Goal: Transaction & Acquisition: Download file/media

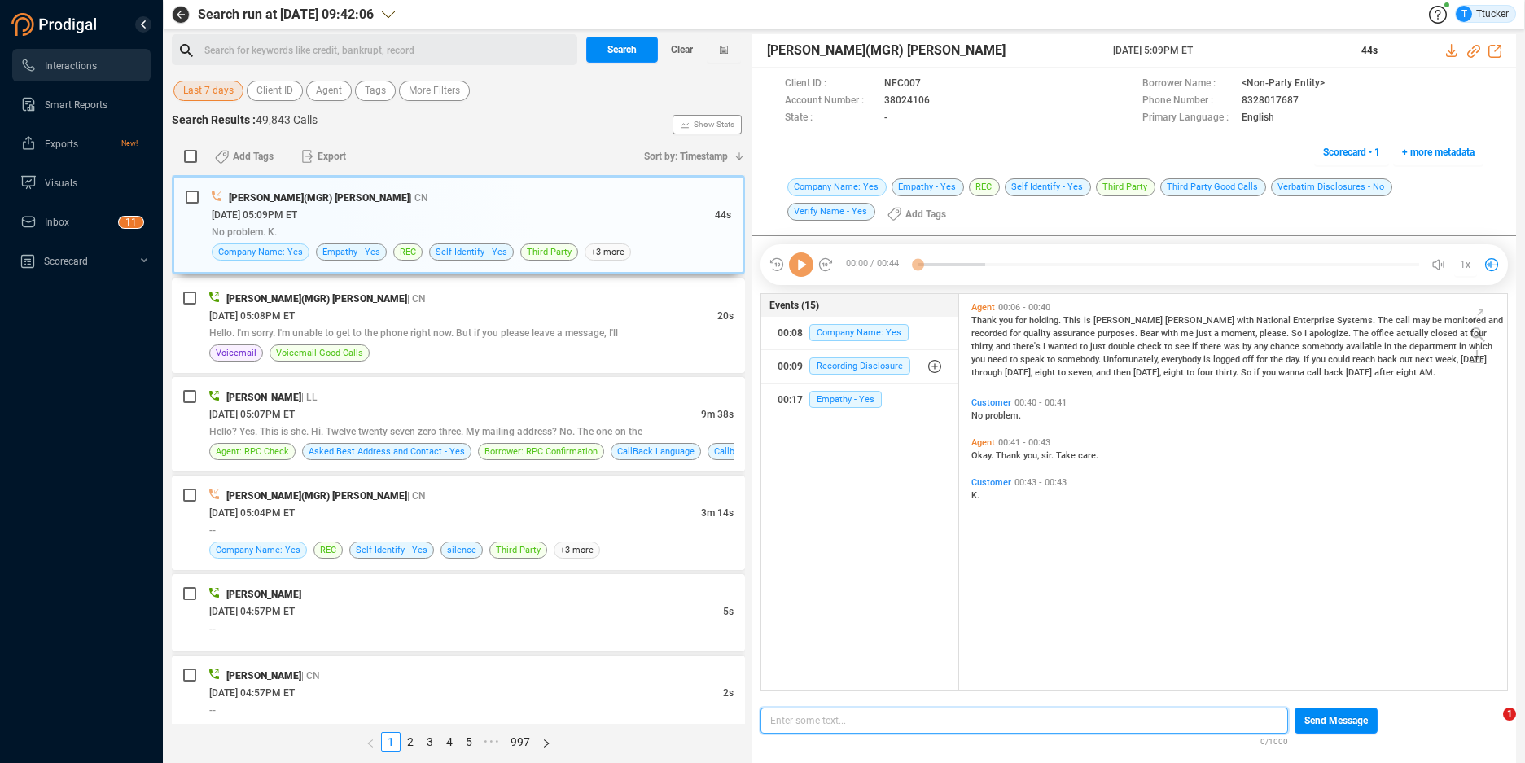
scroll to position [392, 539]
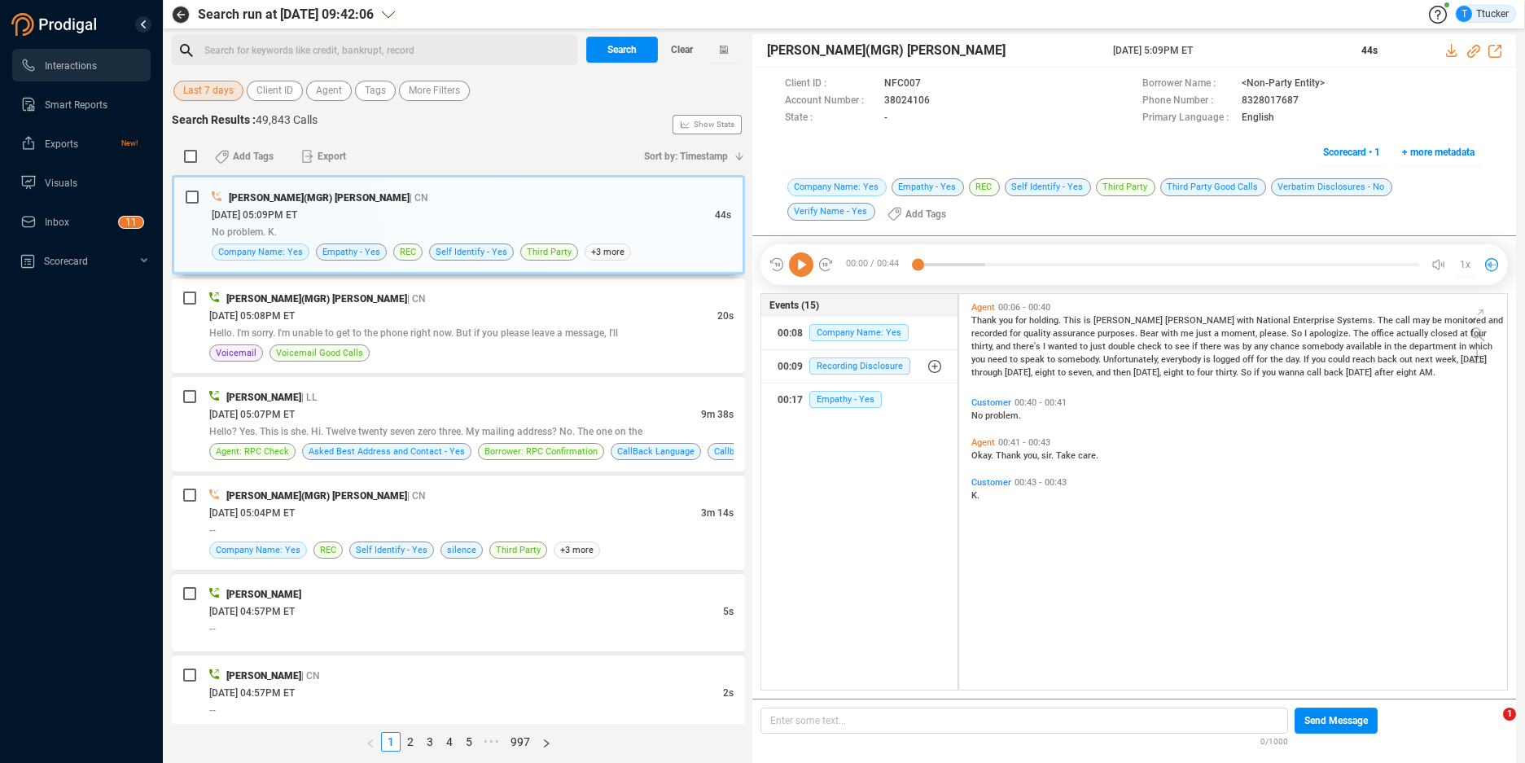
click at [232, 96] on span "Last 7 days" at bounding box center [208, 91] width 50 height 20
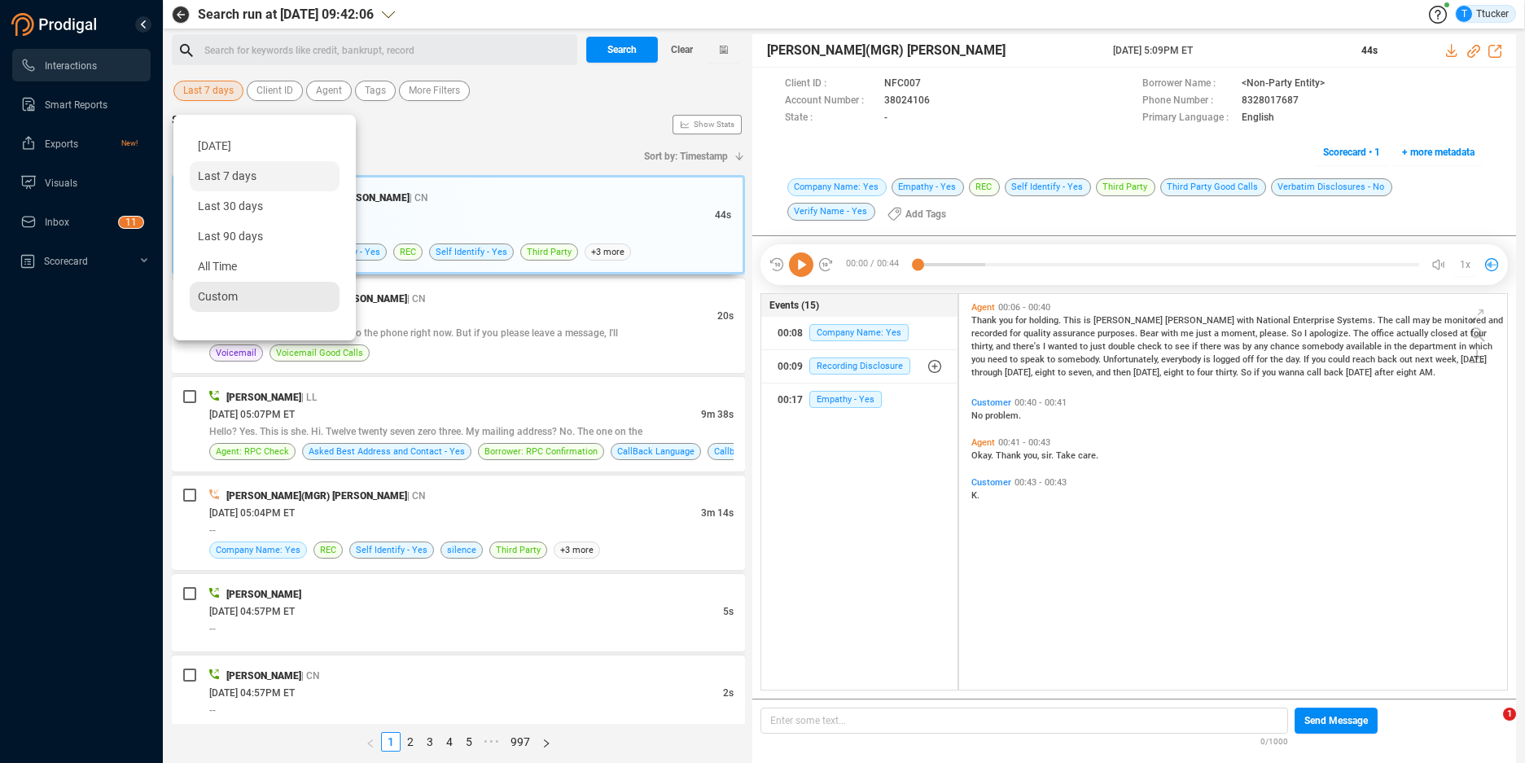
click at [226, 291] on span "Custom" at bounding box center [218, 296] width 40 height 13
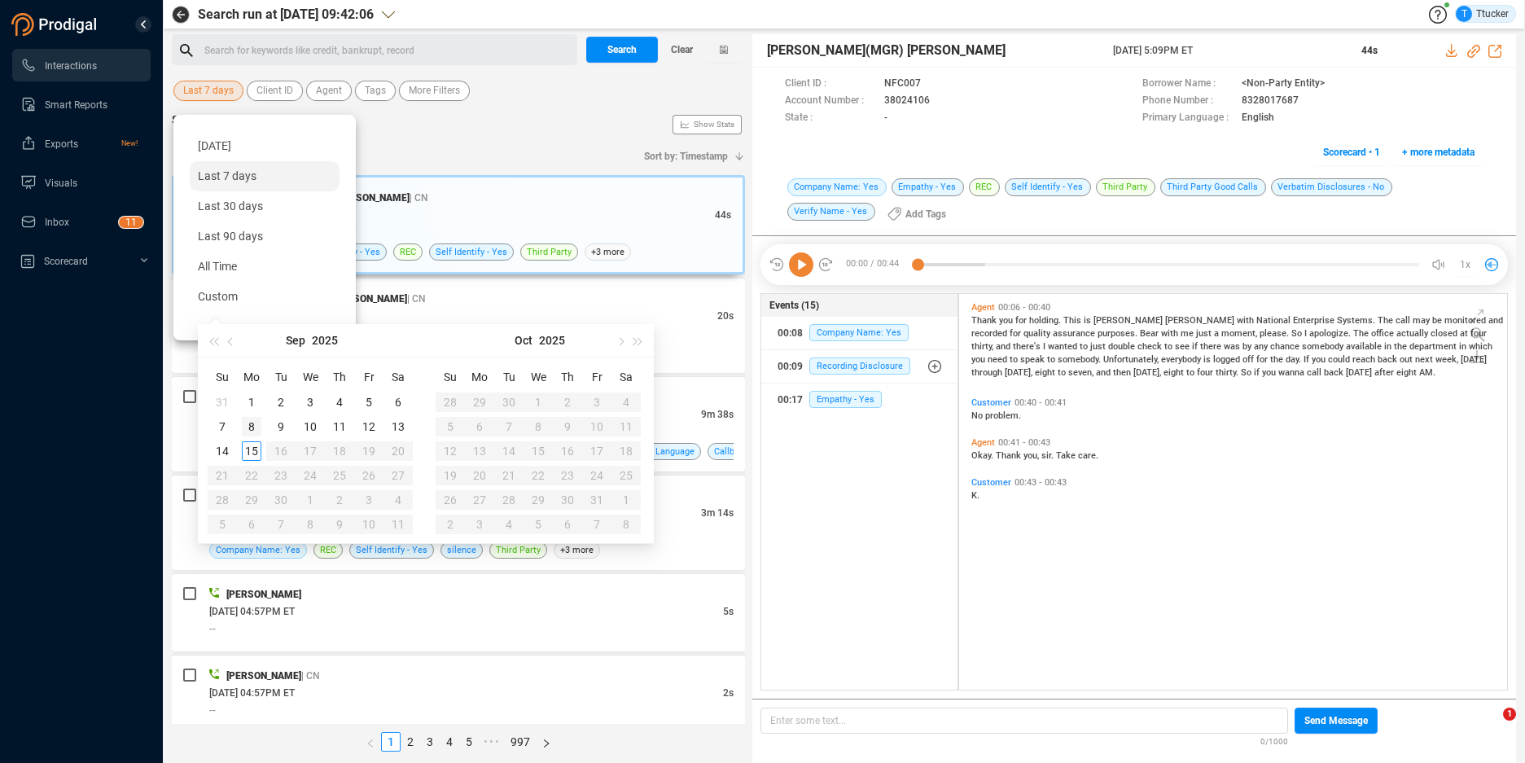
type input "[DATE]"
click at [256, 427] on div "8" at bounding box center [252, 427] width 20 height 20
type input "[DATE]"
click at [370, 427] on div "12" at bounding box center [369, 427] width 20 height 20
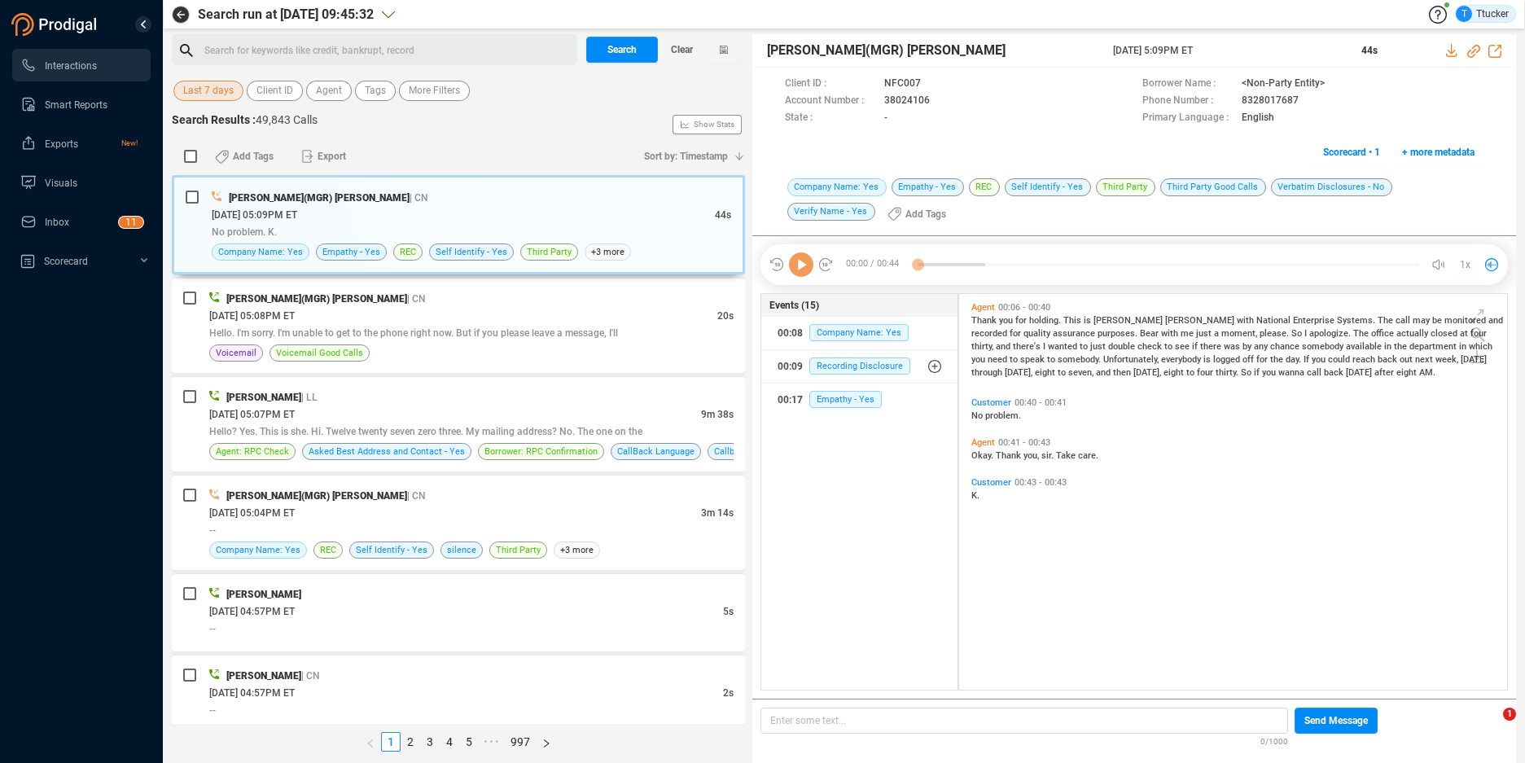
scroll to position [392, 539]
click at [226, 92] on span "Last 7 days" at bounding box center [208, 91] width 50 height 20
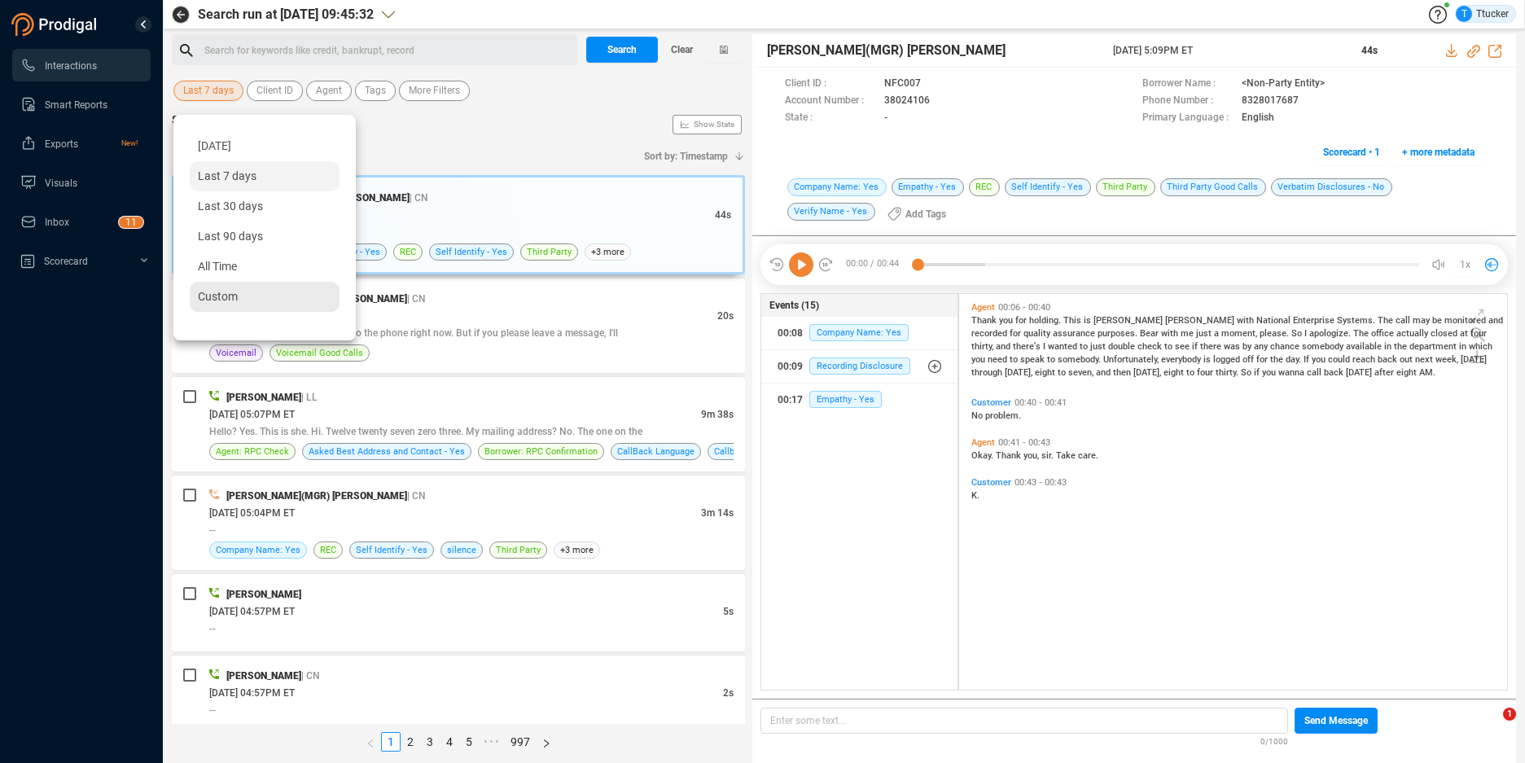
click at [199, 299] on span "Custom" at bounding box center [218, 296] width 40 height 13
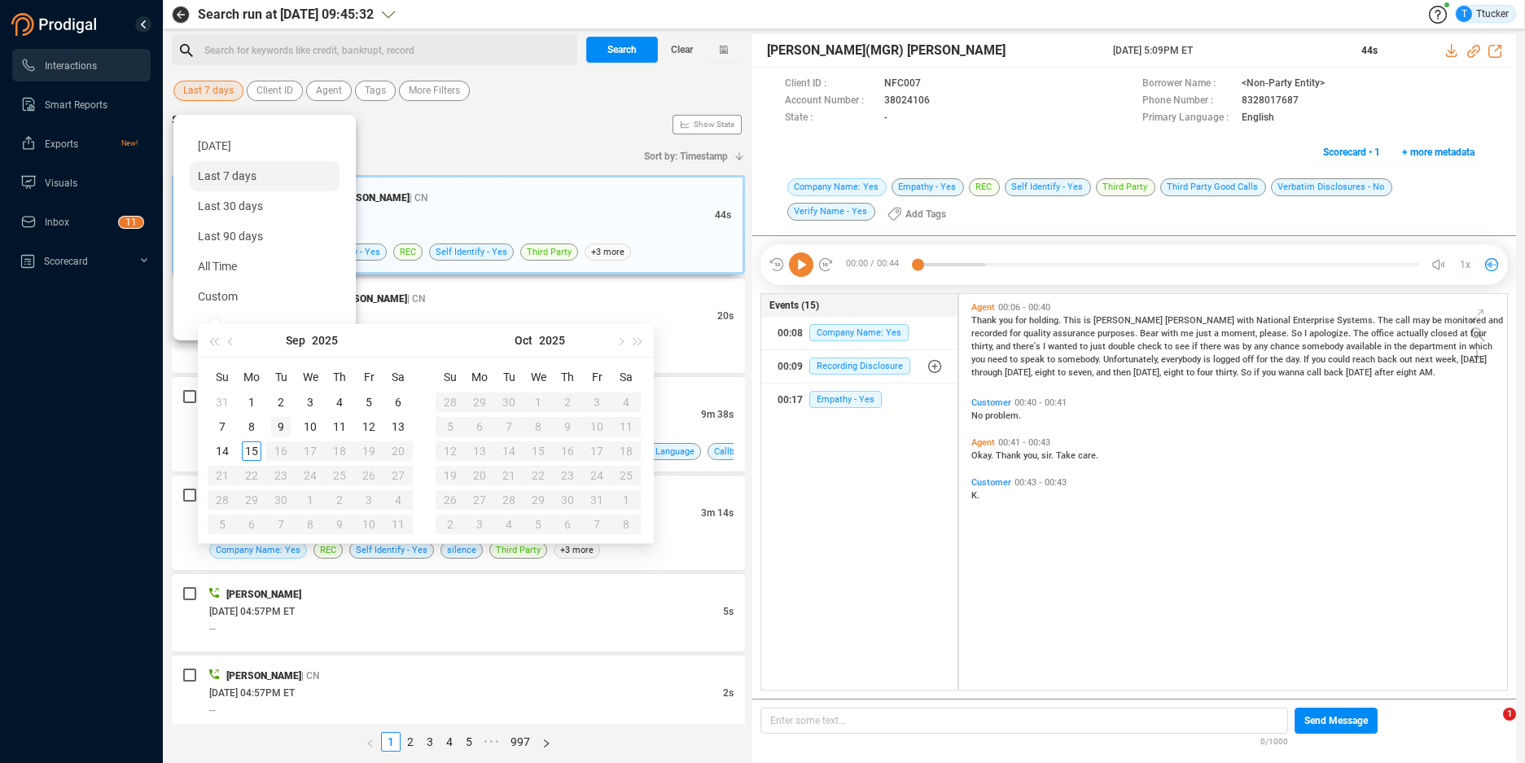
type input "[DATE]"
type input "2025-09-01"
type input "2025-09-08"
click at [257, 422] on div "8" at bounding box center [252, 427] width 20 height 20
type input "2025-09-13"
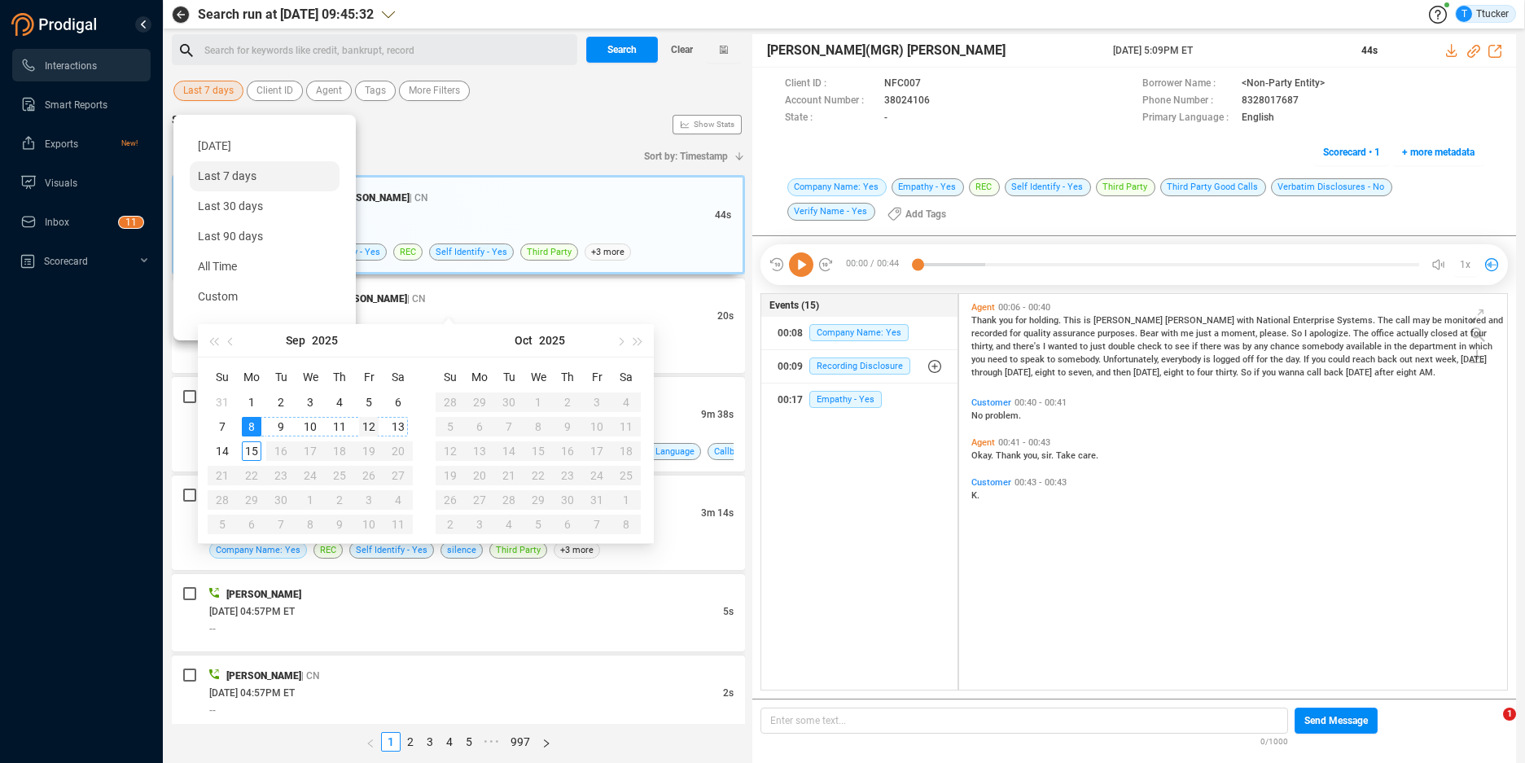
type input "2025-09-12"
click at [365, 424] on div "12" at bounding box center [369, 427] width 20 height 20
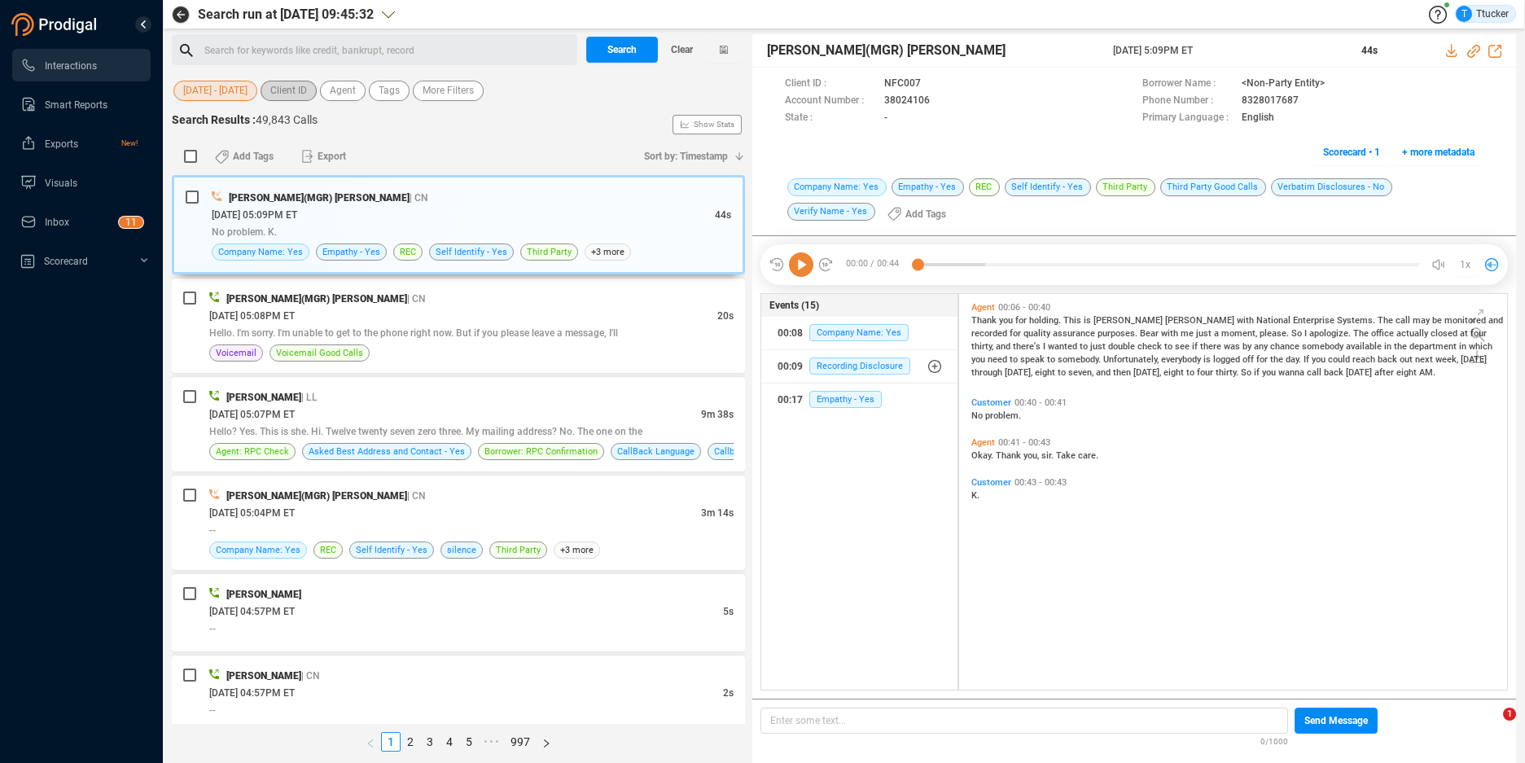
click at [288, 90] on span "Client ID" at bounding box center [288, 91] width 37 height 20
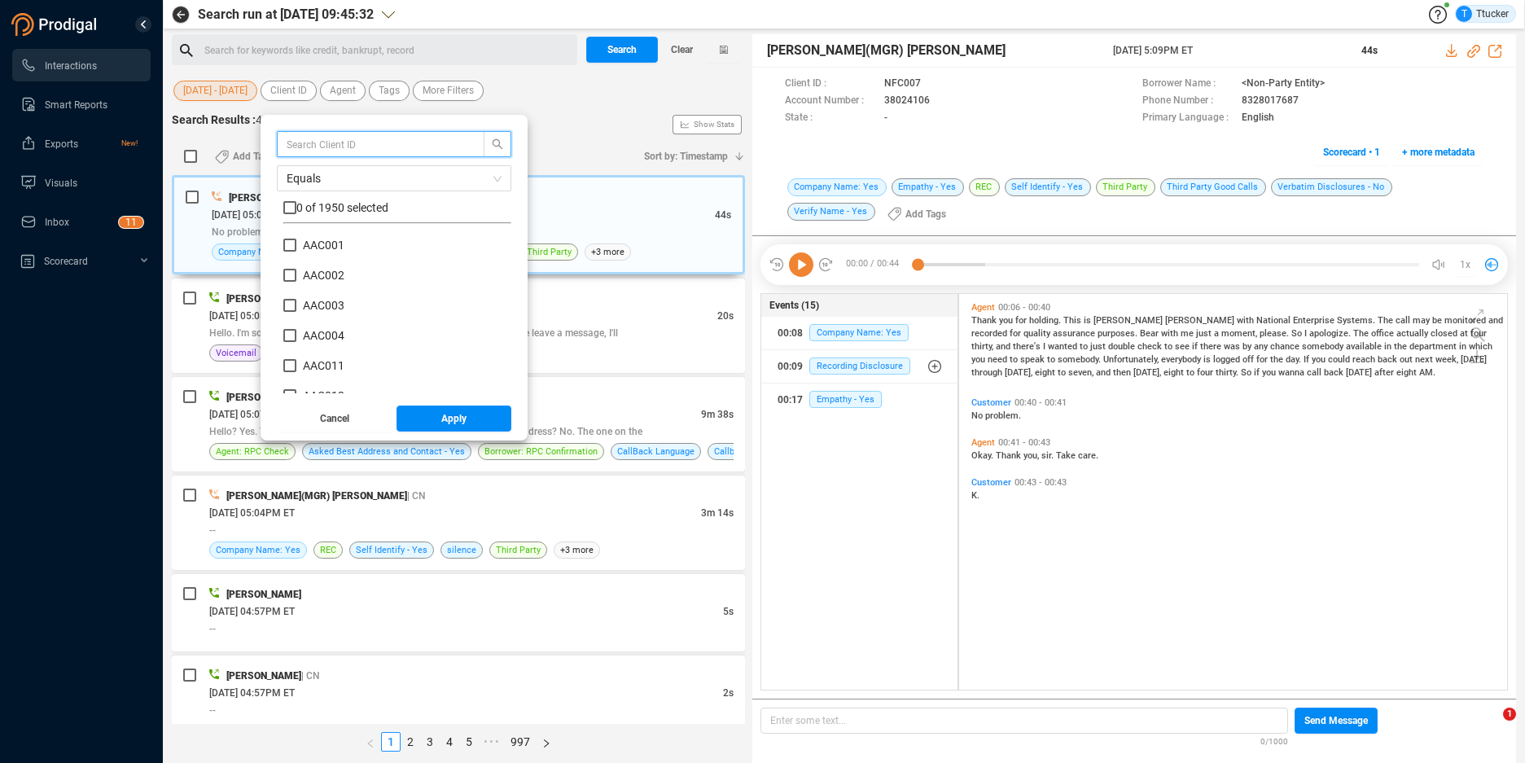
scroll to position [152, 220]
click at [300, 63] on div "Search calls by client ids" at bounding box center [289, 57] width 134 height 28
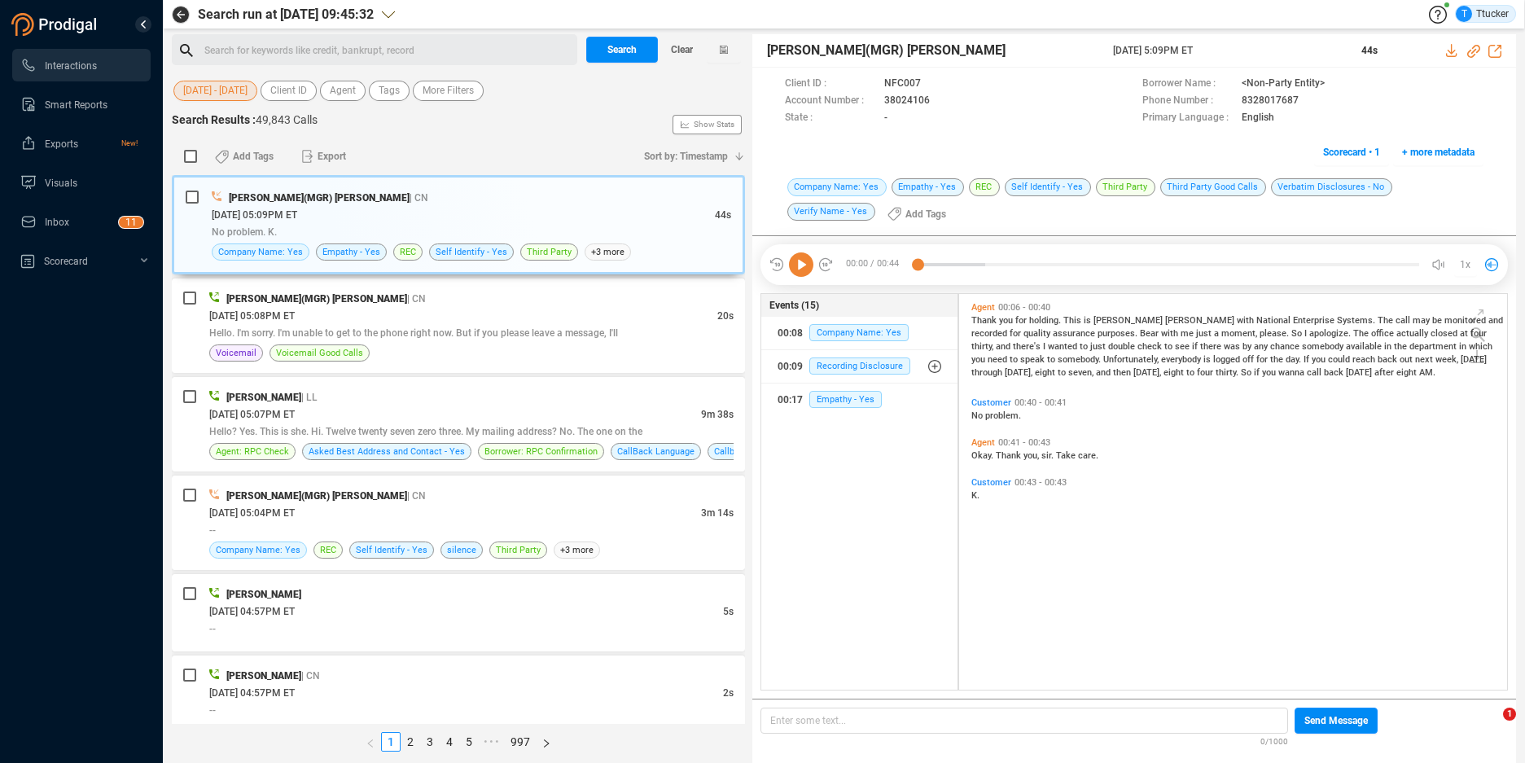
click at [415, 48] on div "Search for keywords like credit, bankrupt, record ﻿" at bounding box center [388, 50] width 368 height 24
click at [280, 88] on span "Client ID" at bounding box center [288, 91] width 37 height 20
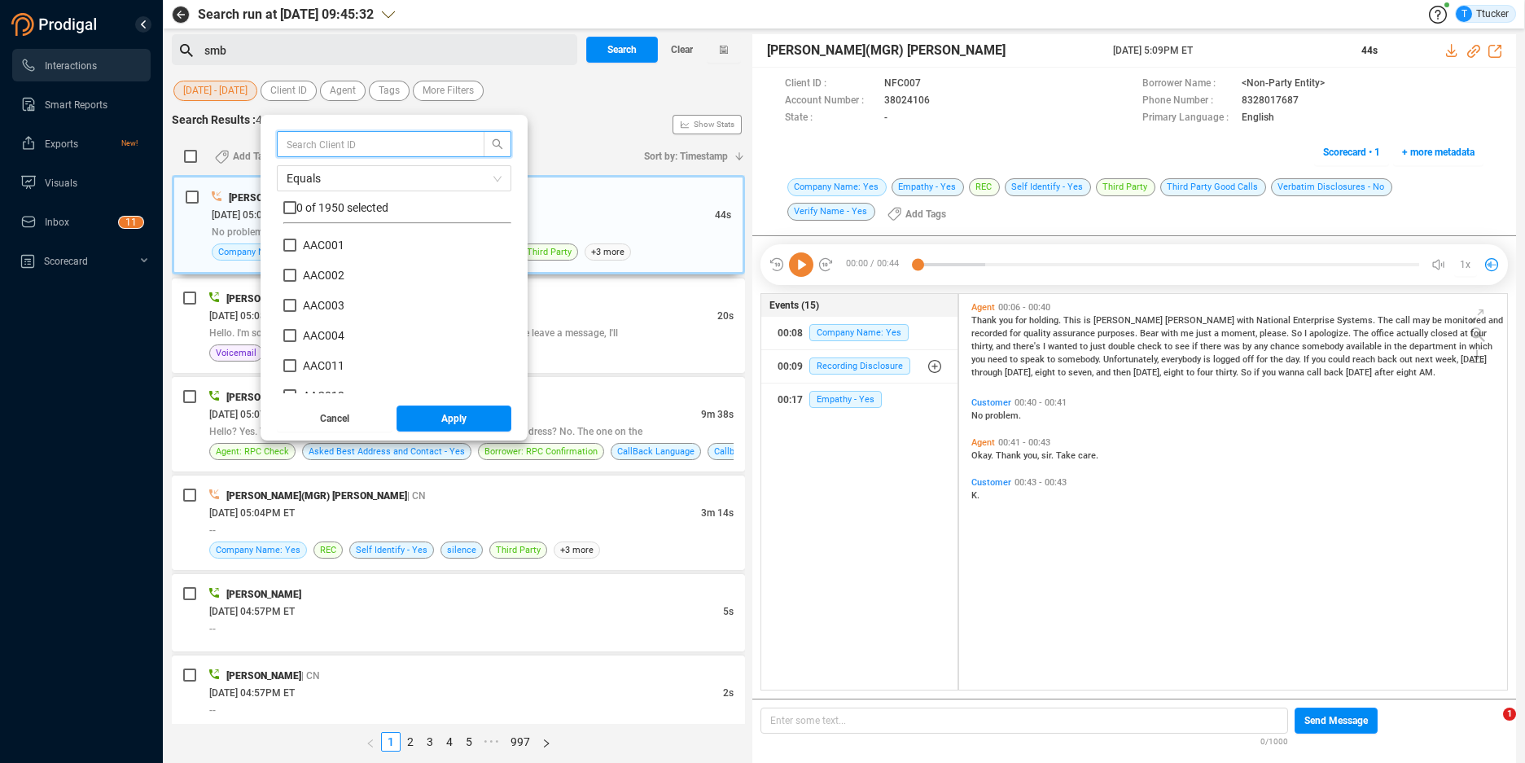
click at [346, 142] on input "text" at bounding box center [373, 144] width 173 height 18
type input "smb"
click at [290, 206] on input "checkbox" at bounding box center [289, 207] width 13 height 13
checkbox input "true"
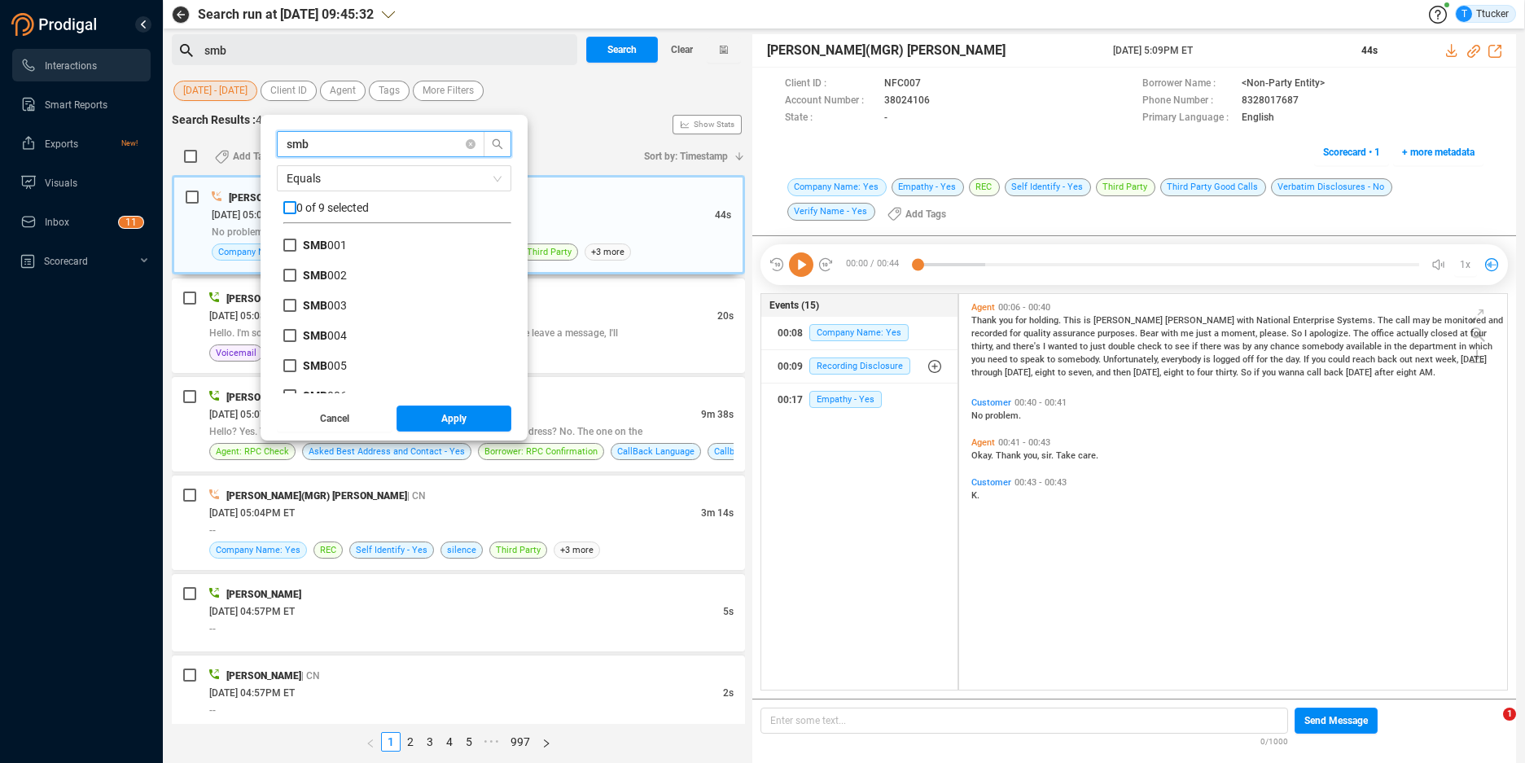
checkbox input "true"
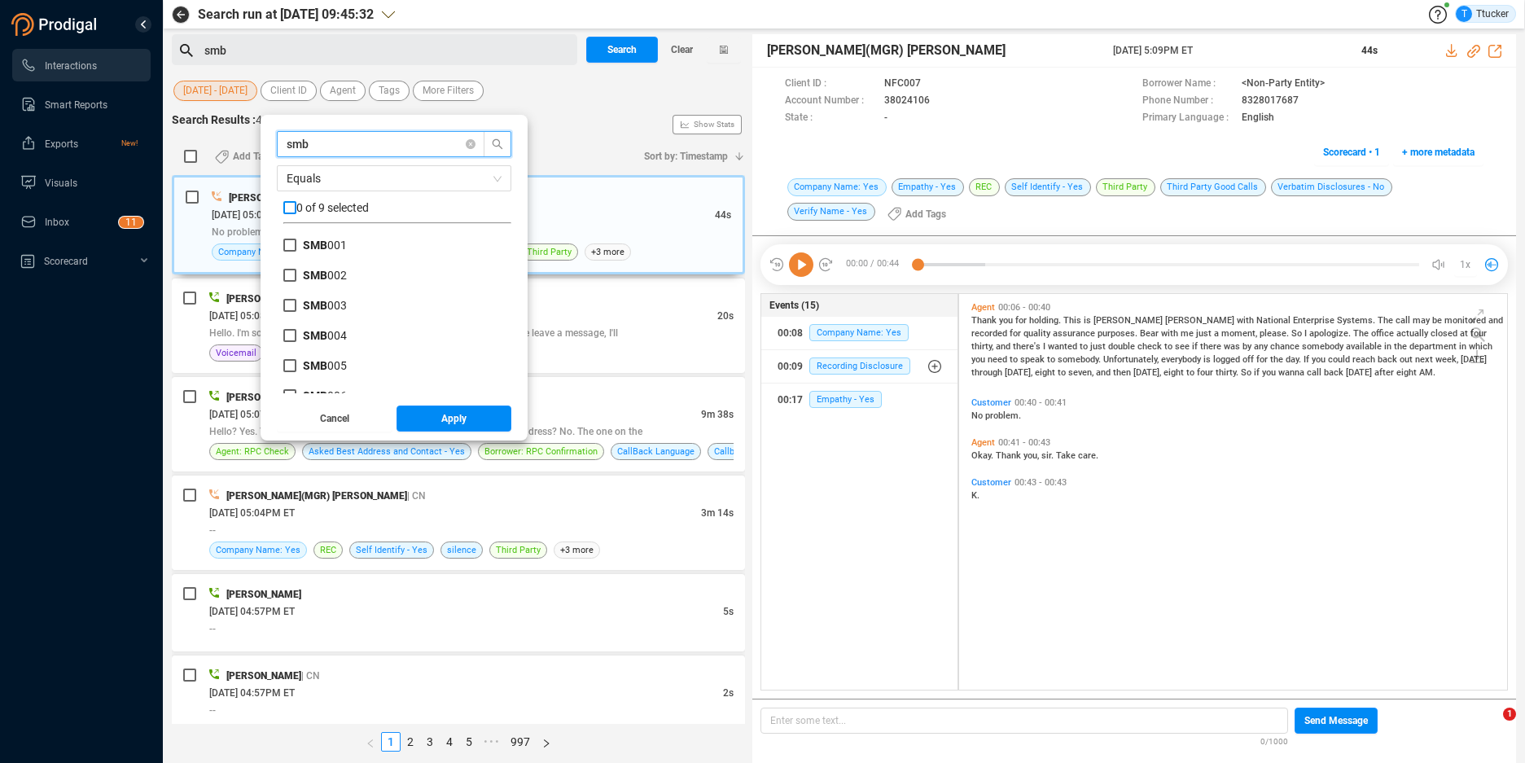
checkbox input "true"
drag, startPoint x: 467, startPoint y: 417, endPoint x: 455, endPoint y: 339, distance: 78.3
click at [466, 416] on span "Apply" at bounding box center [453, 418] width 25 height 26
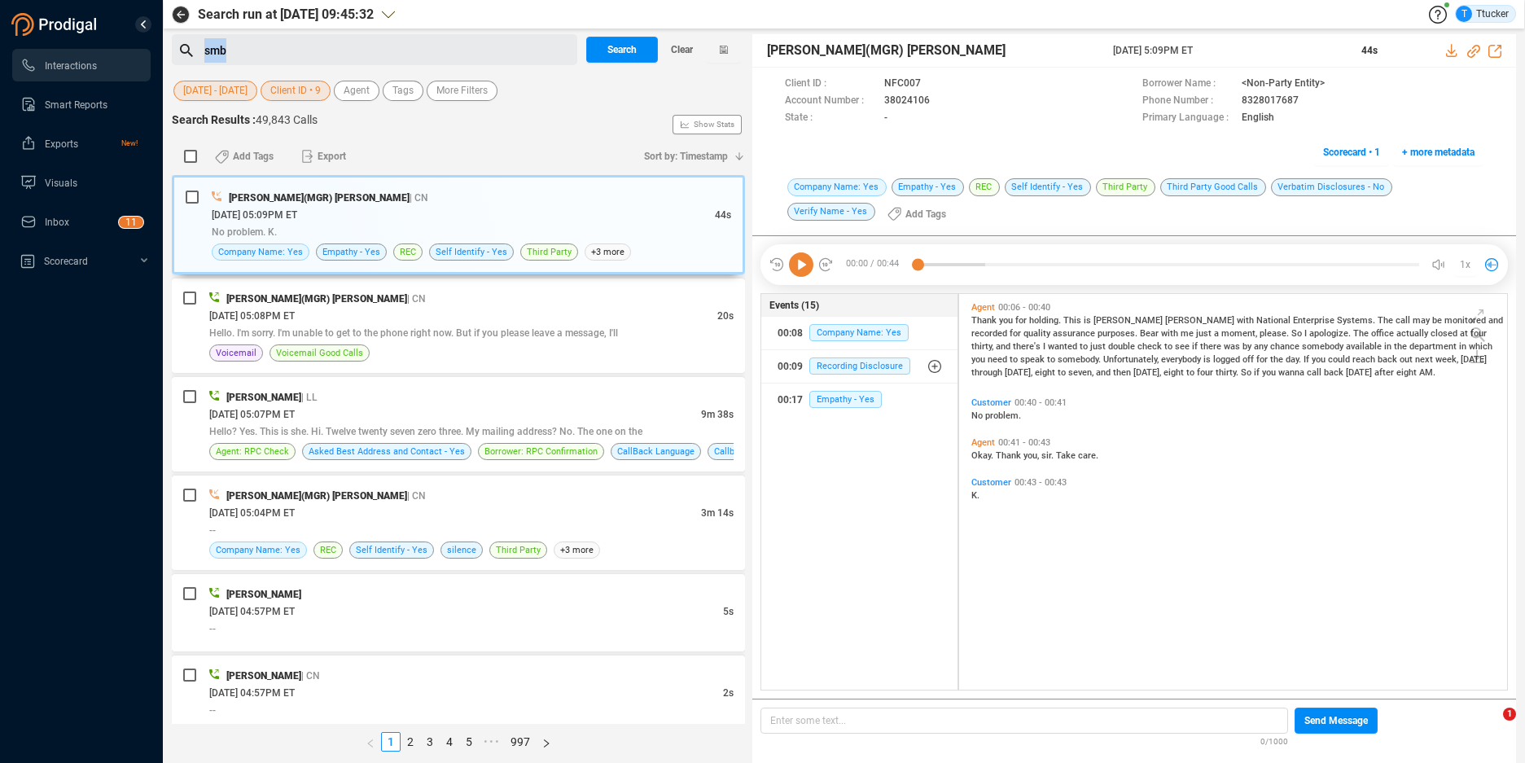
drag, startPoint x: 243, startPoint y: 54, endPoint x: 157, endPoint y: 37, distance: 87.8
click at [157, 37] on section "Interactions Smart Reports Exports New! Visuals Inbox 0 1 2 3 4 5 6 7 8 9 0 1 2…" at bounding box center [762, 381] width 1525 height 763
click at [413, 85] on span "Tags" at bounding box center [402, 91] width 21 height 20
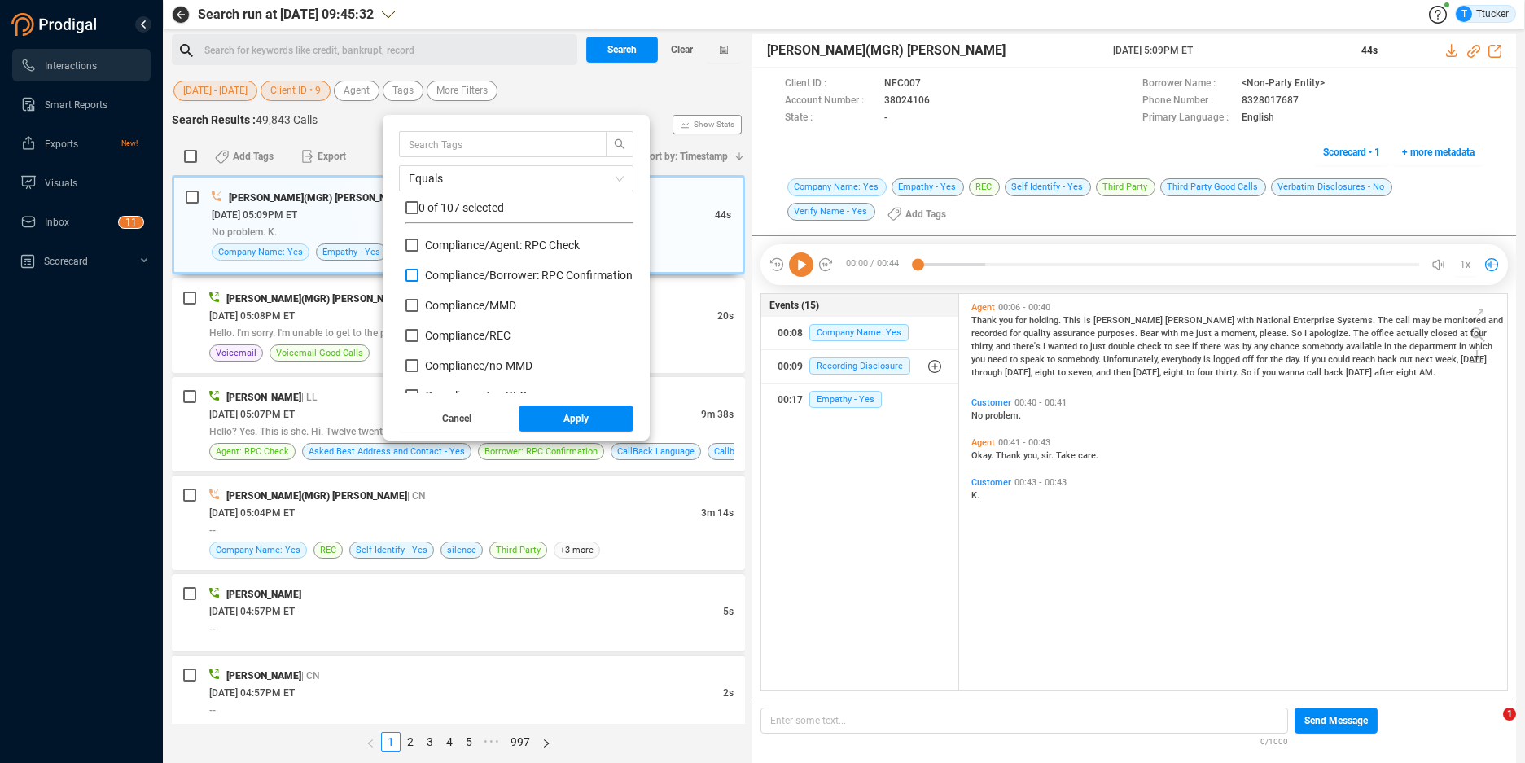
click at [539, 274] on span "Compliance/ Borrower: RPC Confirmation" at bounding box center [529, 275] width 208 height 13
click at [418, 274] on input "Compliance/ Borrower: RPC Confirmation" at bounding box center [411, 275] width 13 height 13
checkbox input "true"
click at [606, 402] on div "Equals 1 of 107 selected Compliance/ Agent: RPC Check Compliance/ Borrower: RPC…" at bounding box center [516, 278] width 267 height 326
click at [603, 408] on button "Apply" at bounding box center [577, 418] width 116 height 26
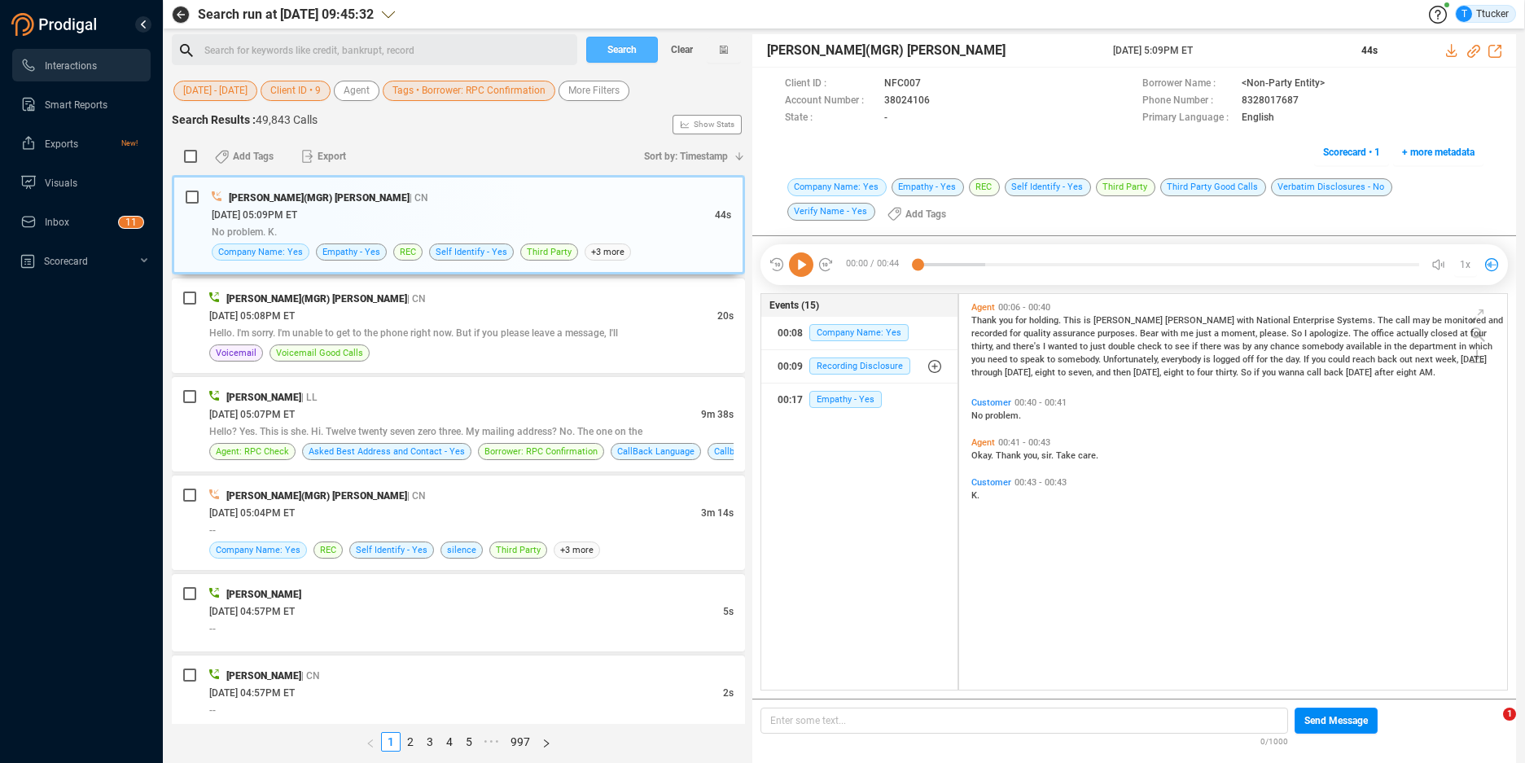
click at [634, 47] on span "Search" at bounding box center [621, 50] width 29 height 26
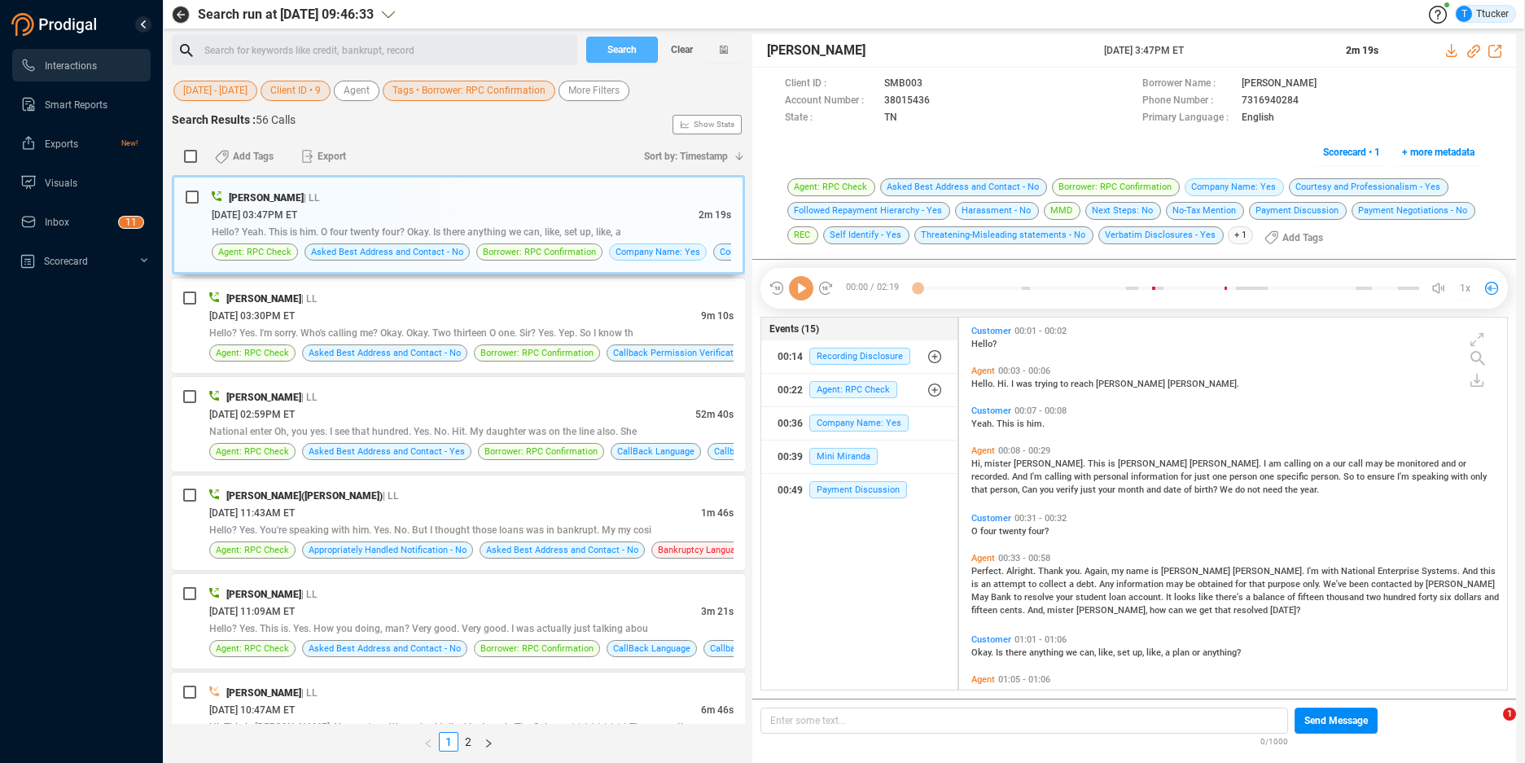
scroll to position [368, 539]
click at [190, 159] on input "checkbox" at bounding box center [190, 156] width 13 height 13
checkbox input "true"
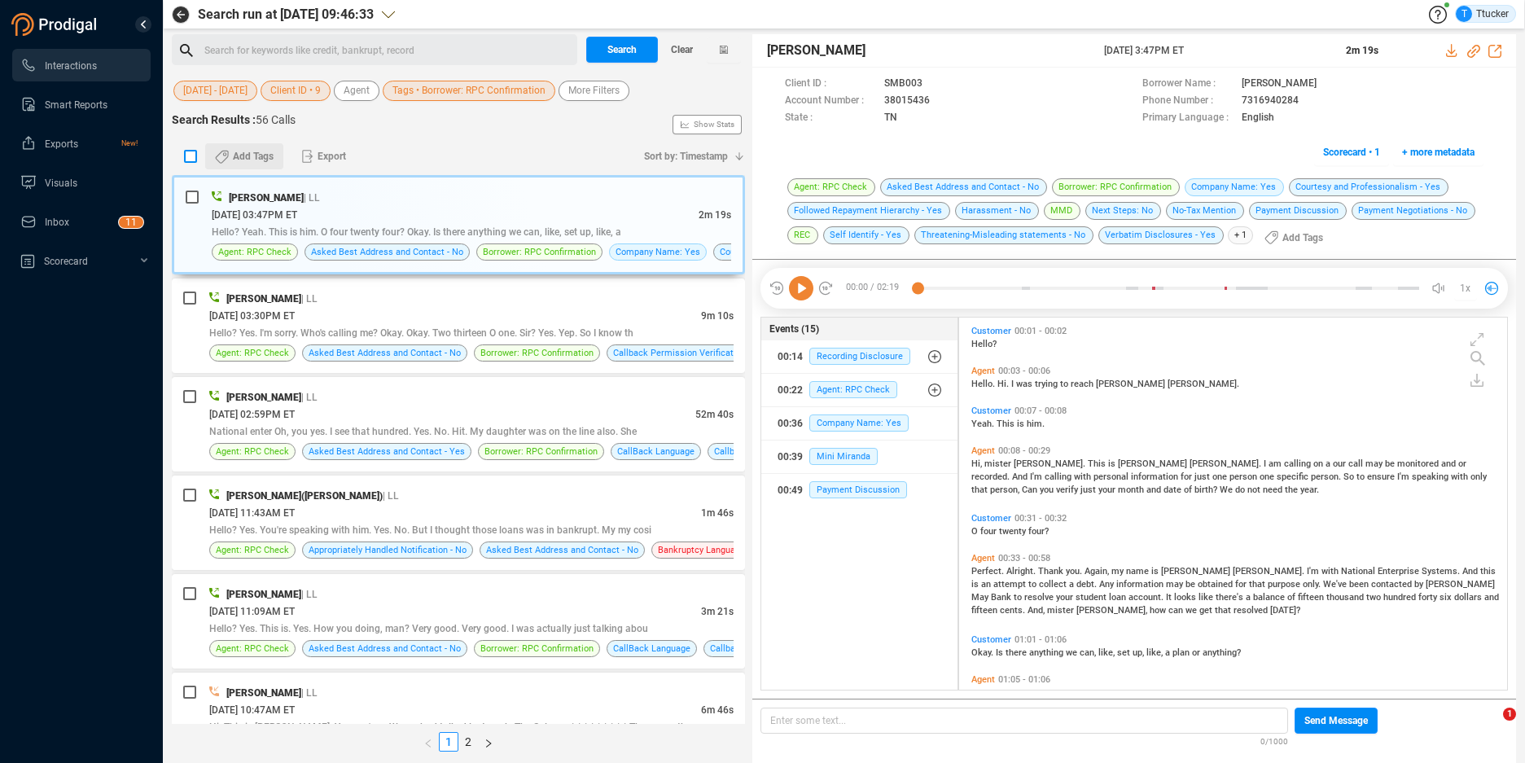
checkbox input "true"
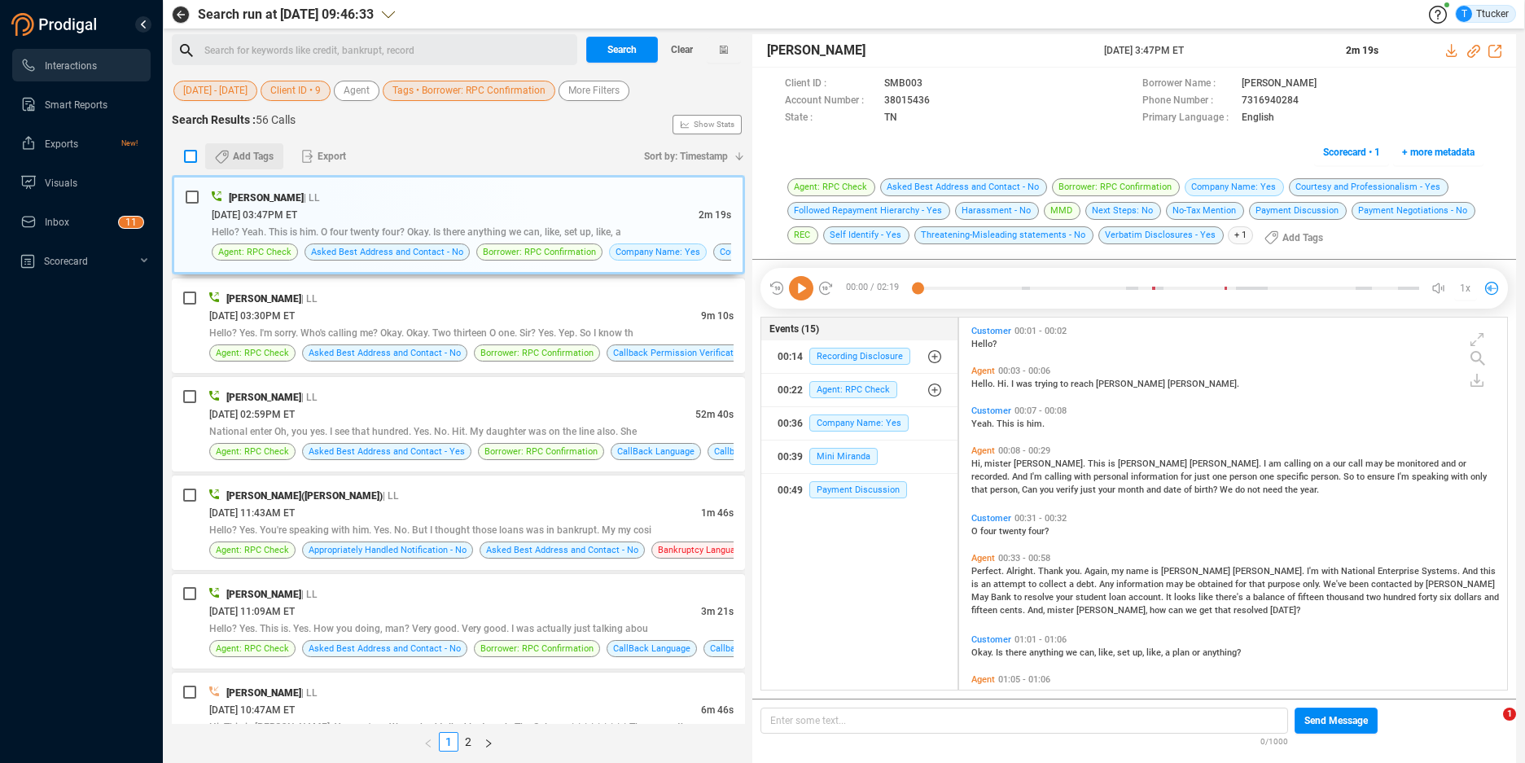
checkbox input "true"
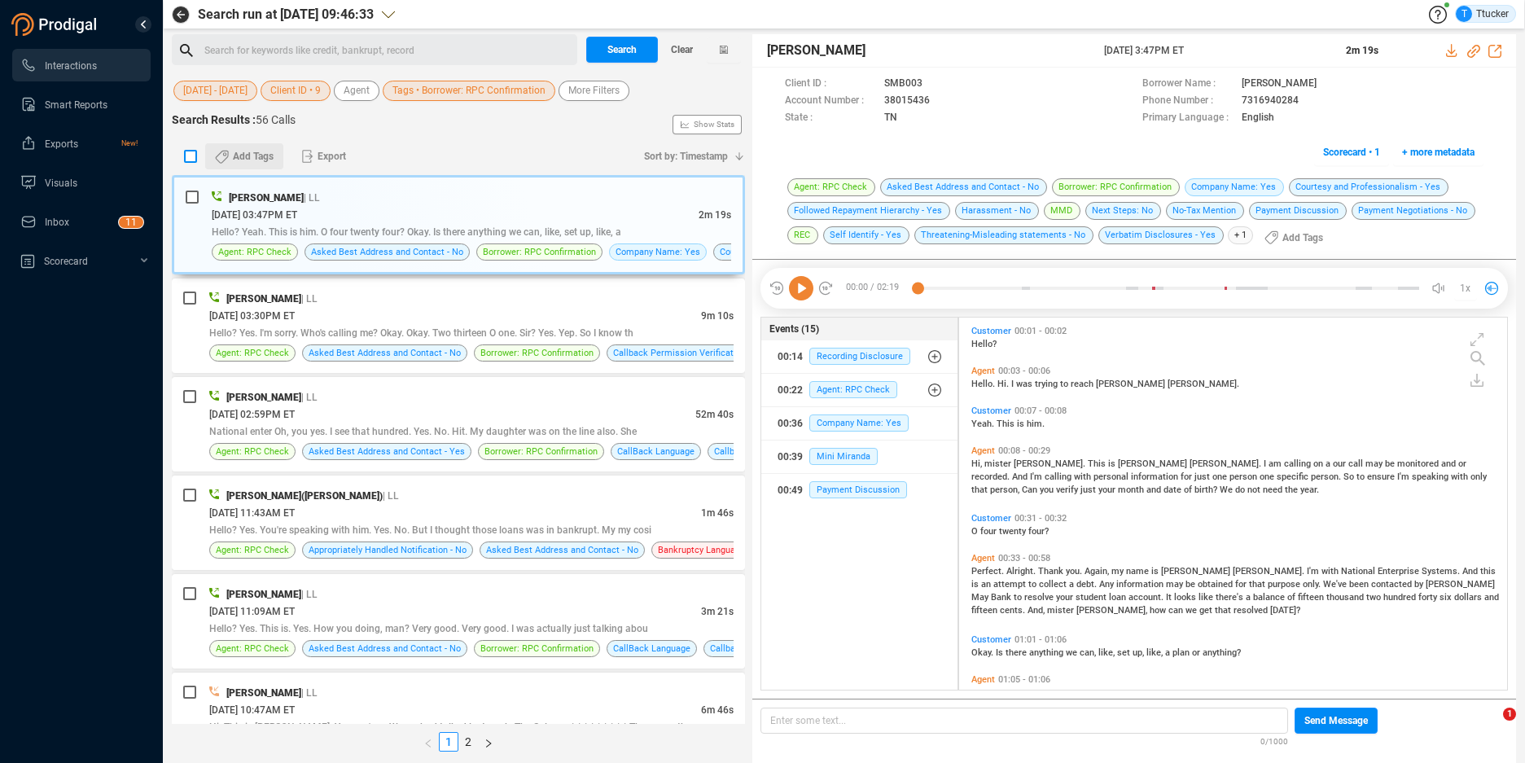
checkbox input "true"
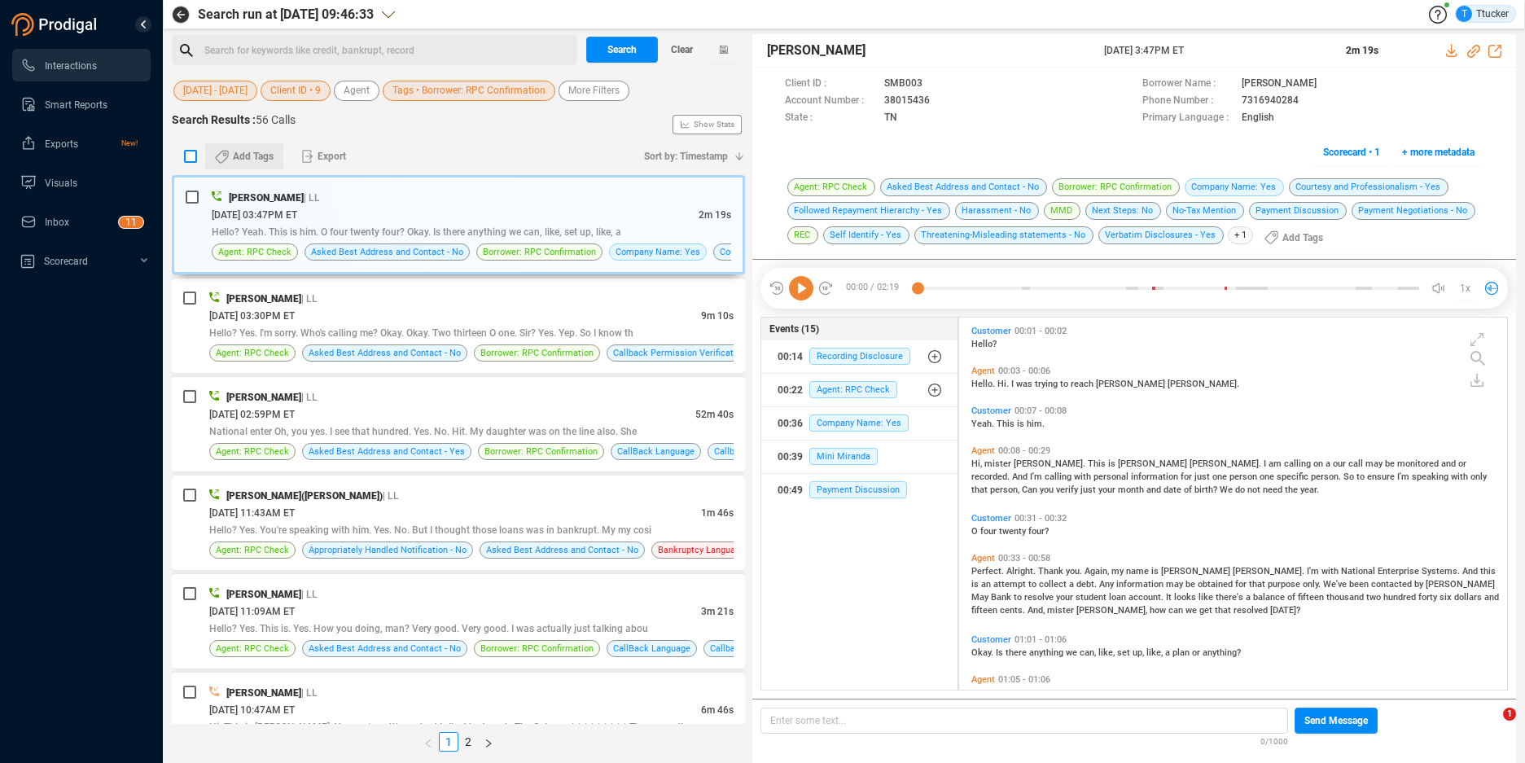
checkbox input "true"
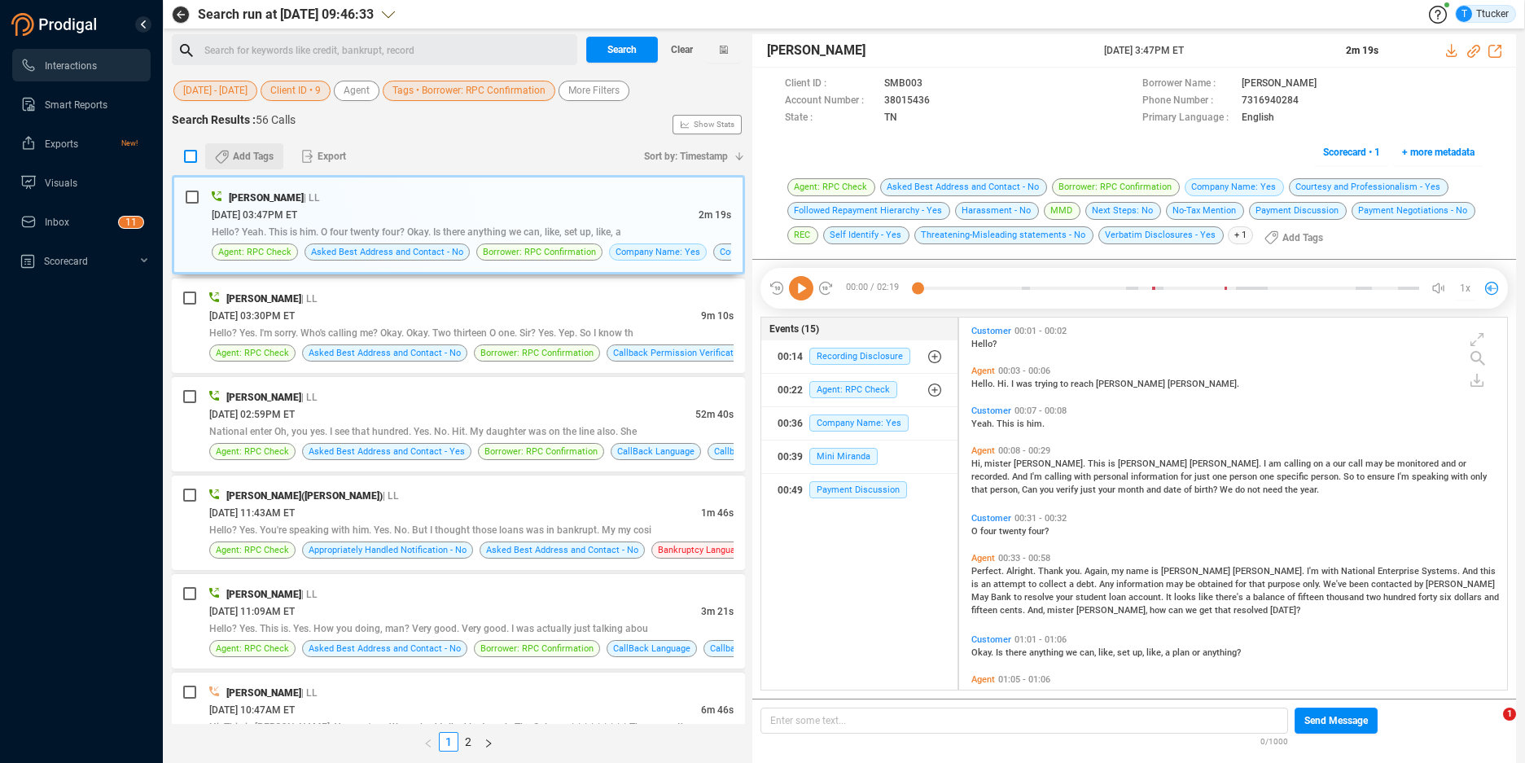
checkbox input "true"
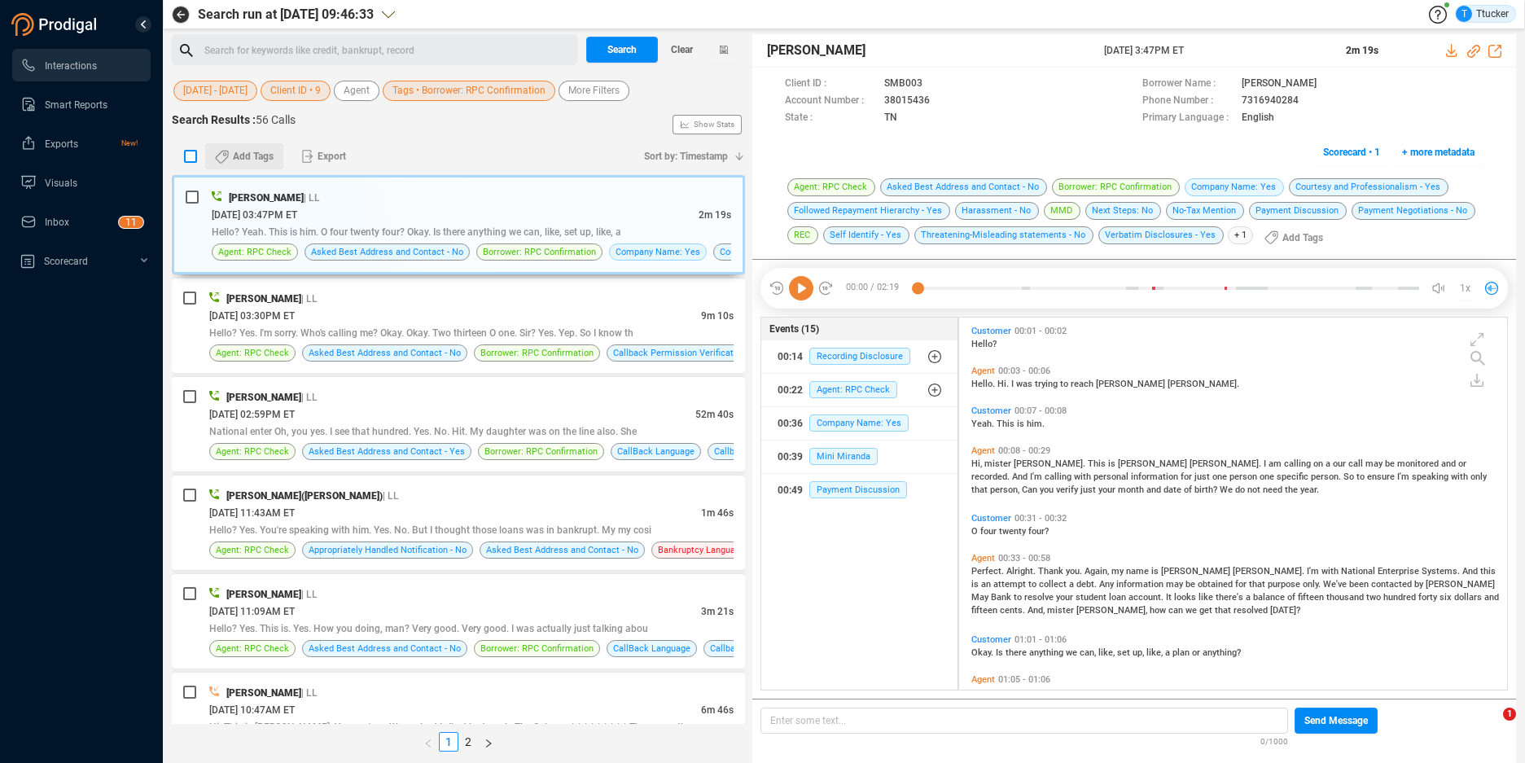
checkbox input "true"
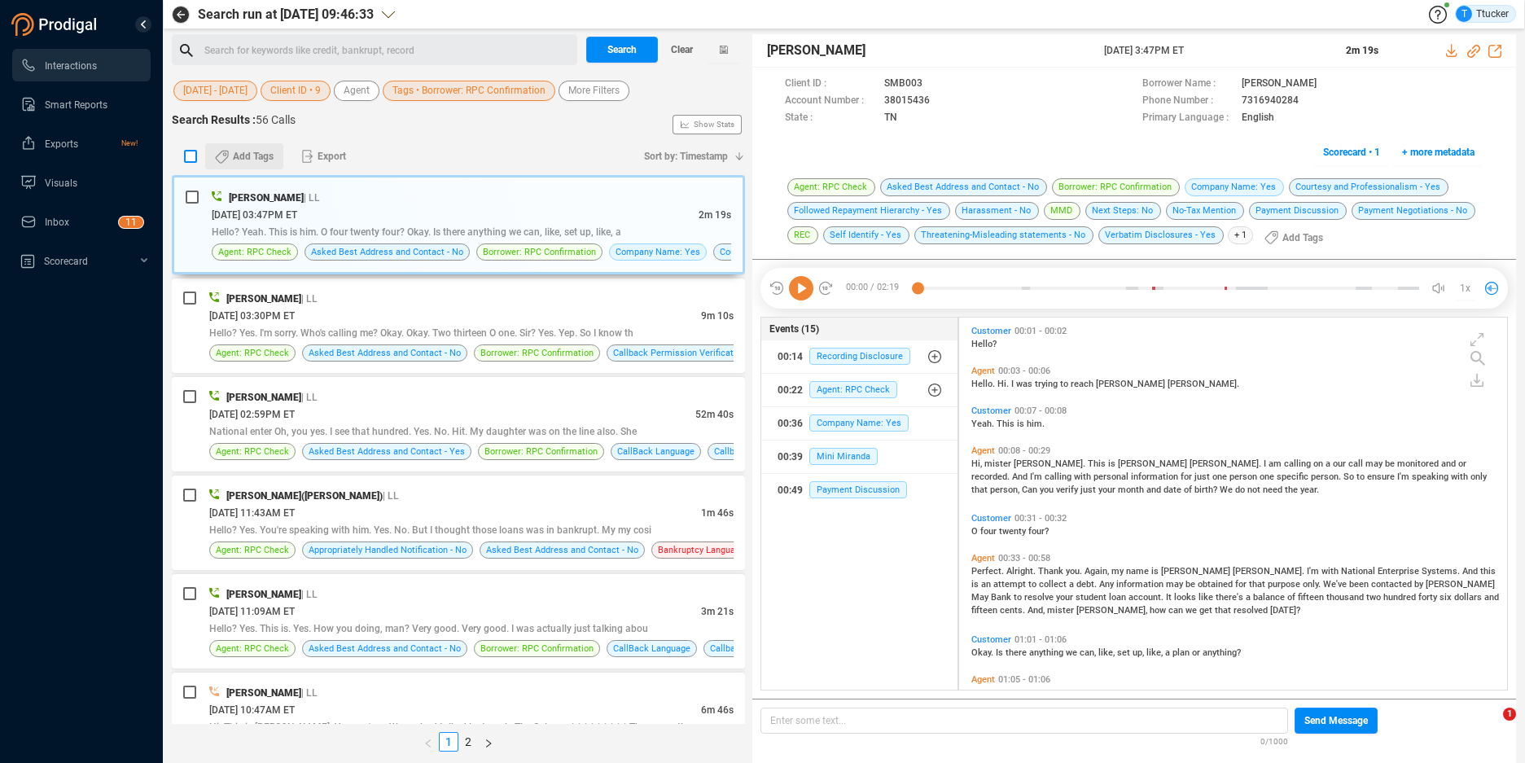
checkbox input "true"
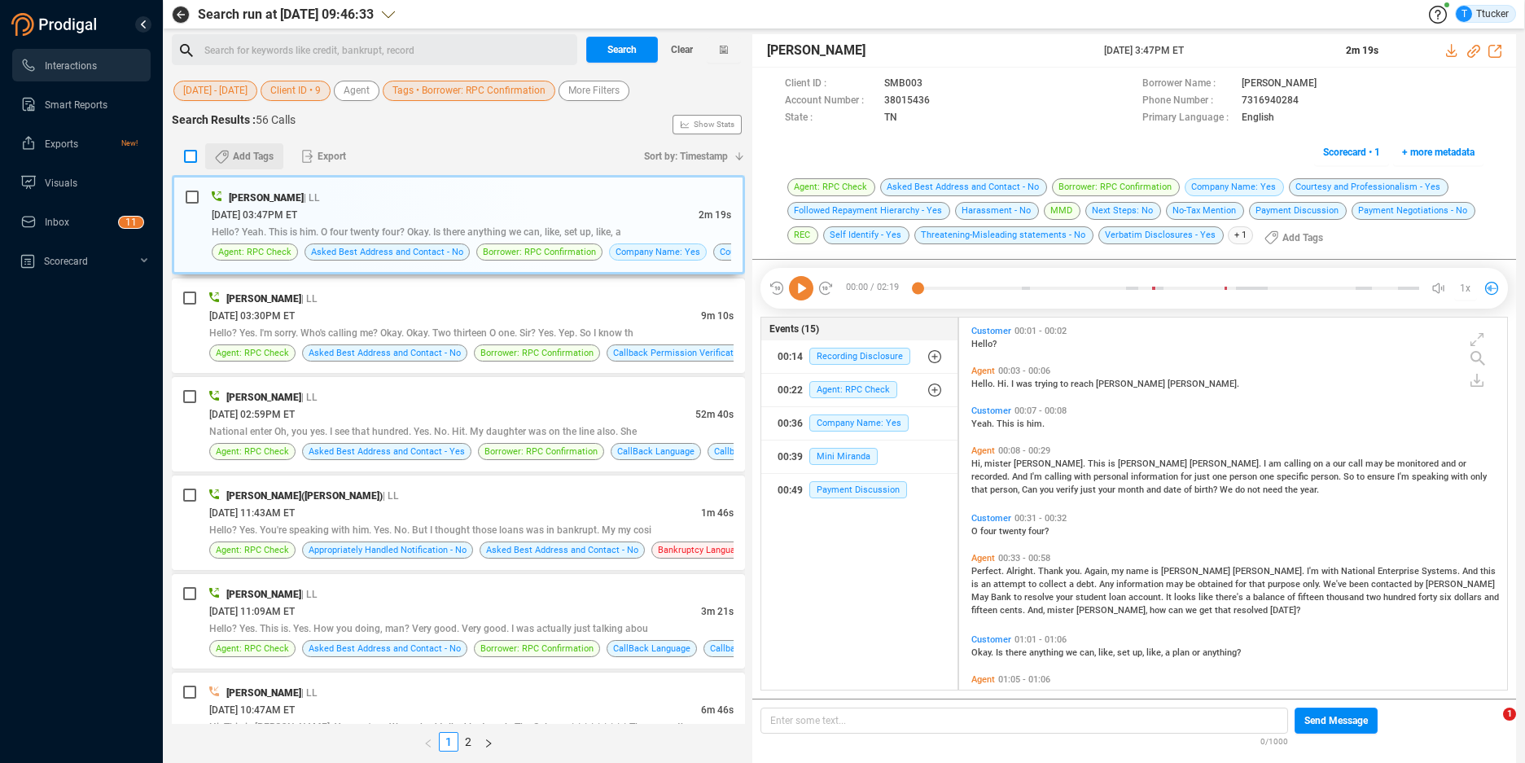
checkbox input "true"
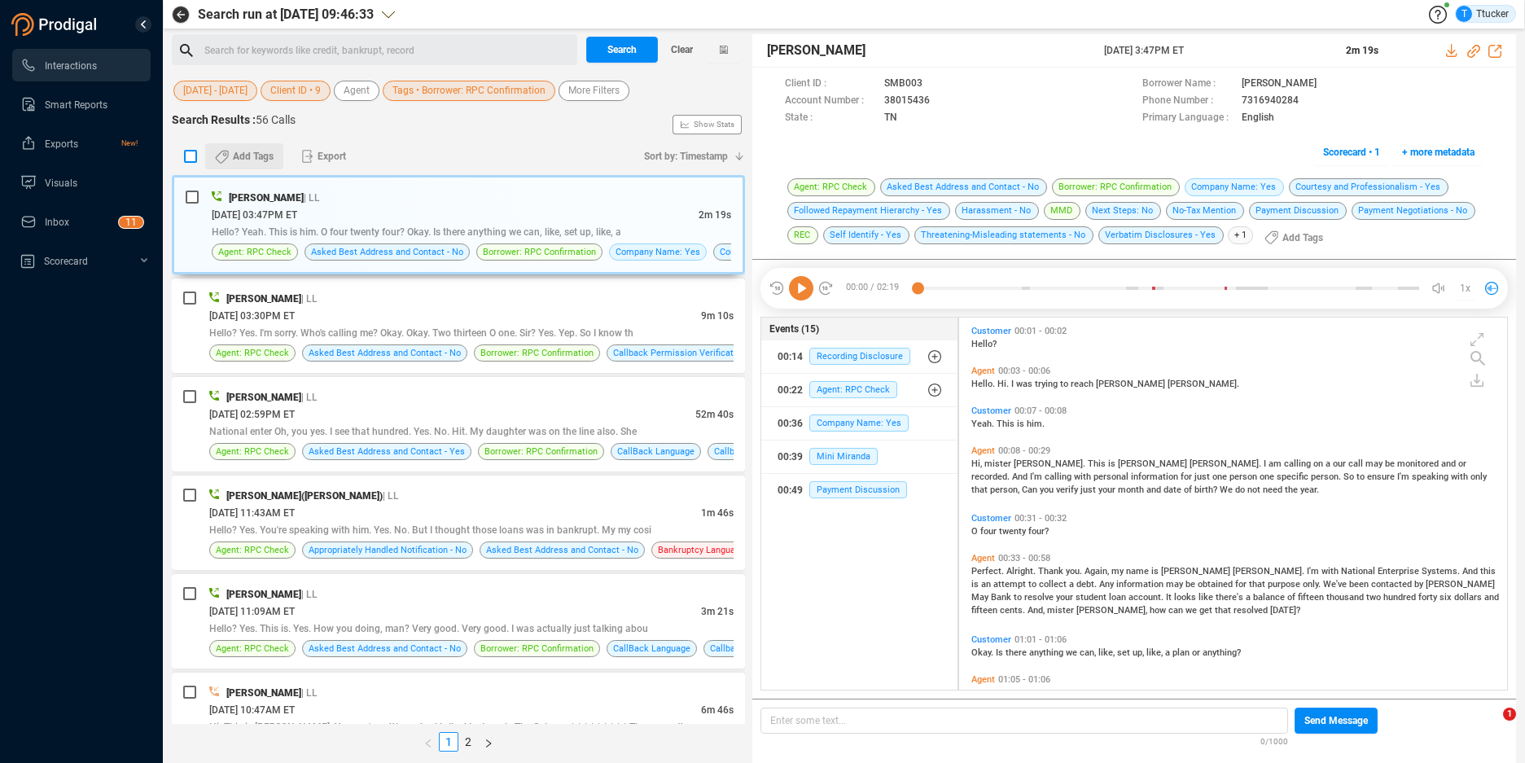
checkbox input "true"
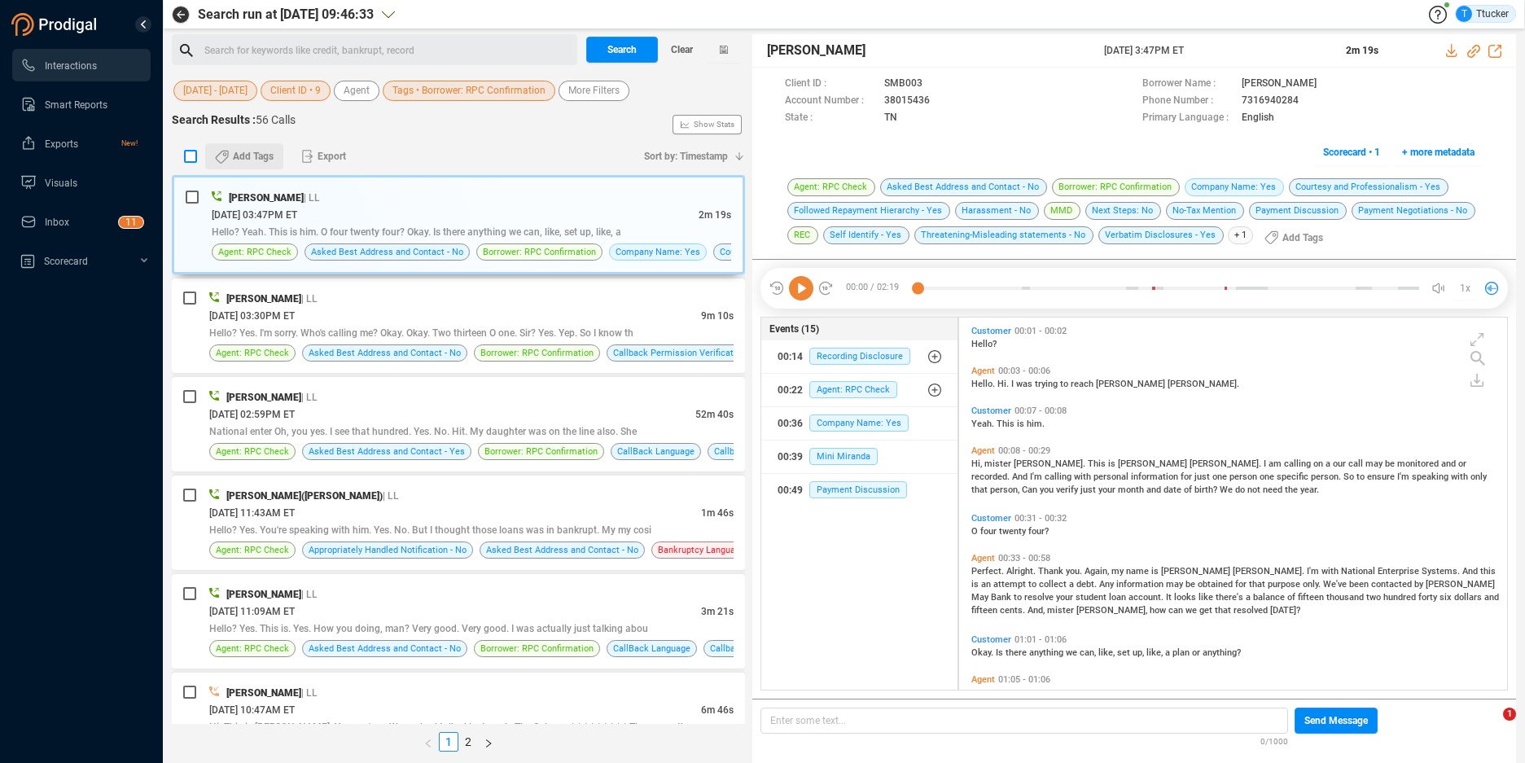
checkbox input "true"
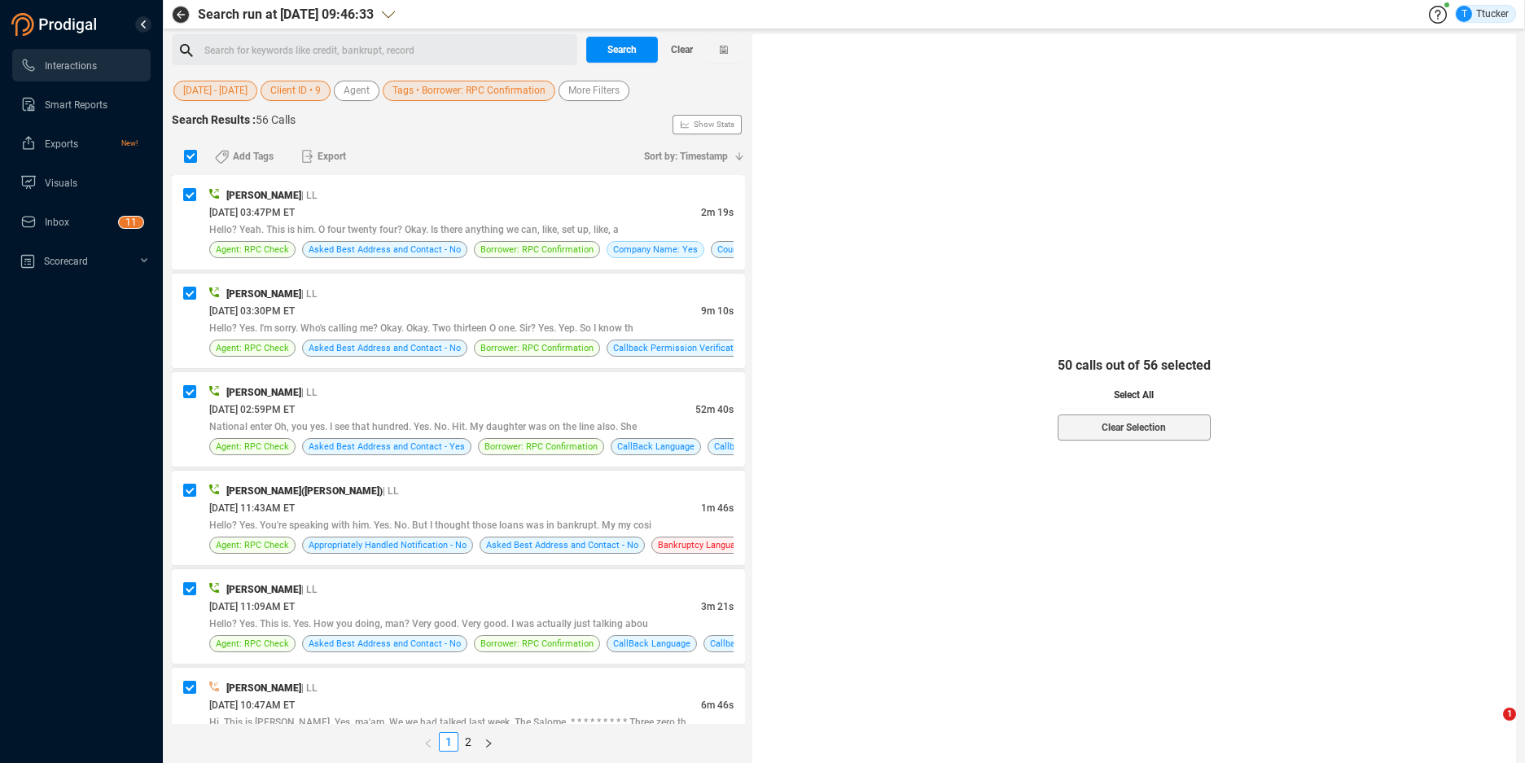
click at [1170, 400] on button "Select All" at bounding box center [1133, 395] width 153 height 26
click at [319, 151] on span "Export" at bounding box center [331, 156] width 28 height 26
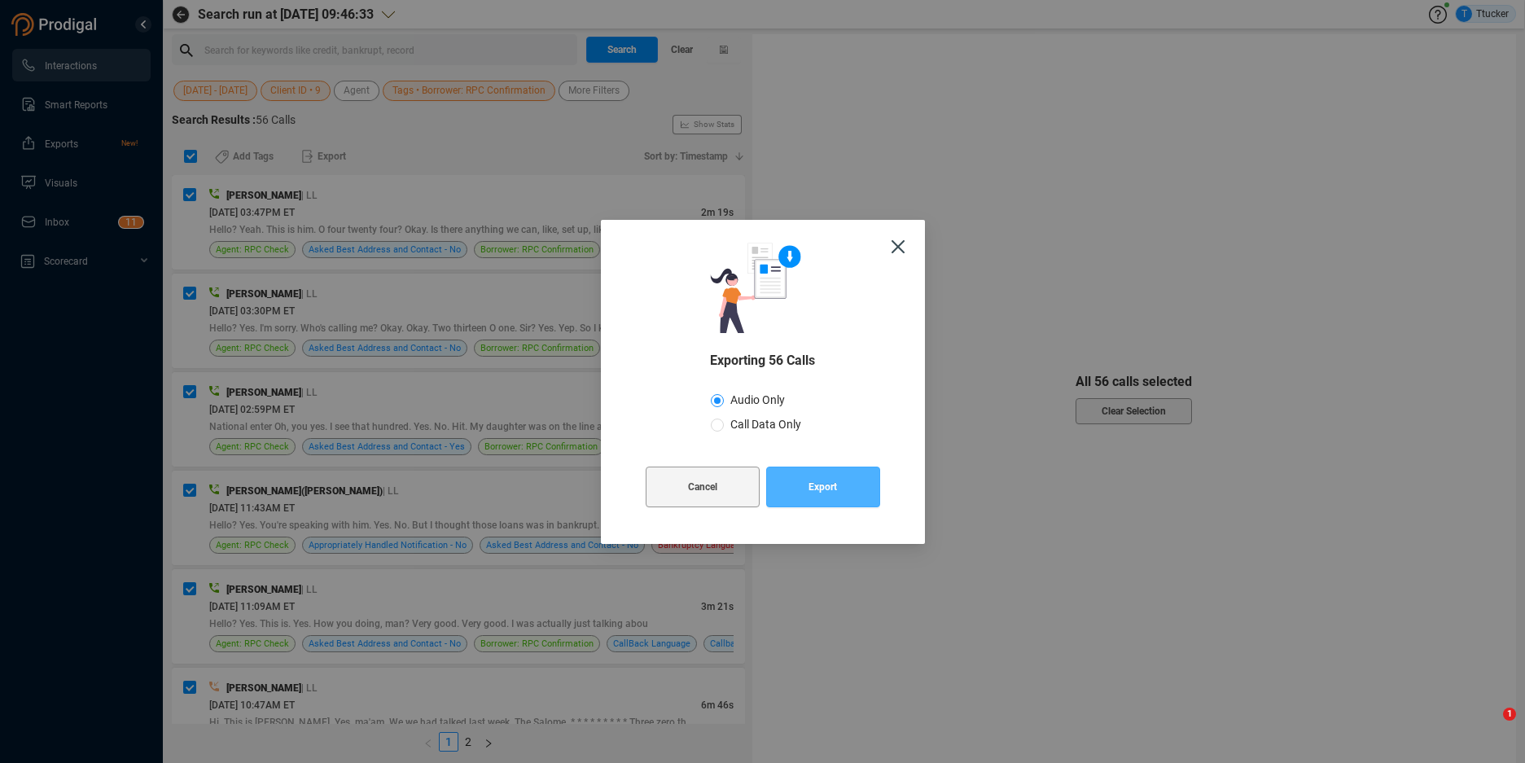
click at [836, 478] on button "Export" at bounding box center [823, 486] width 114 height 41
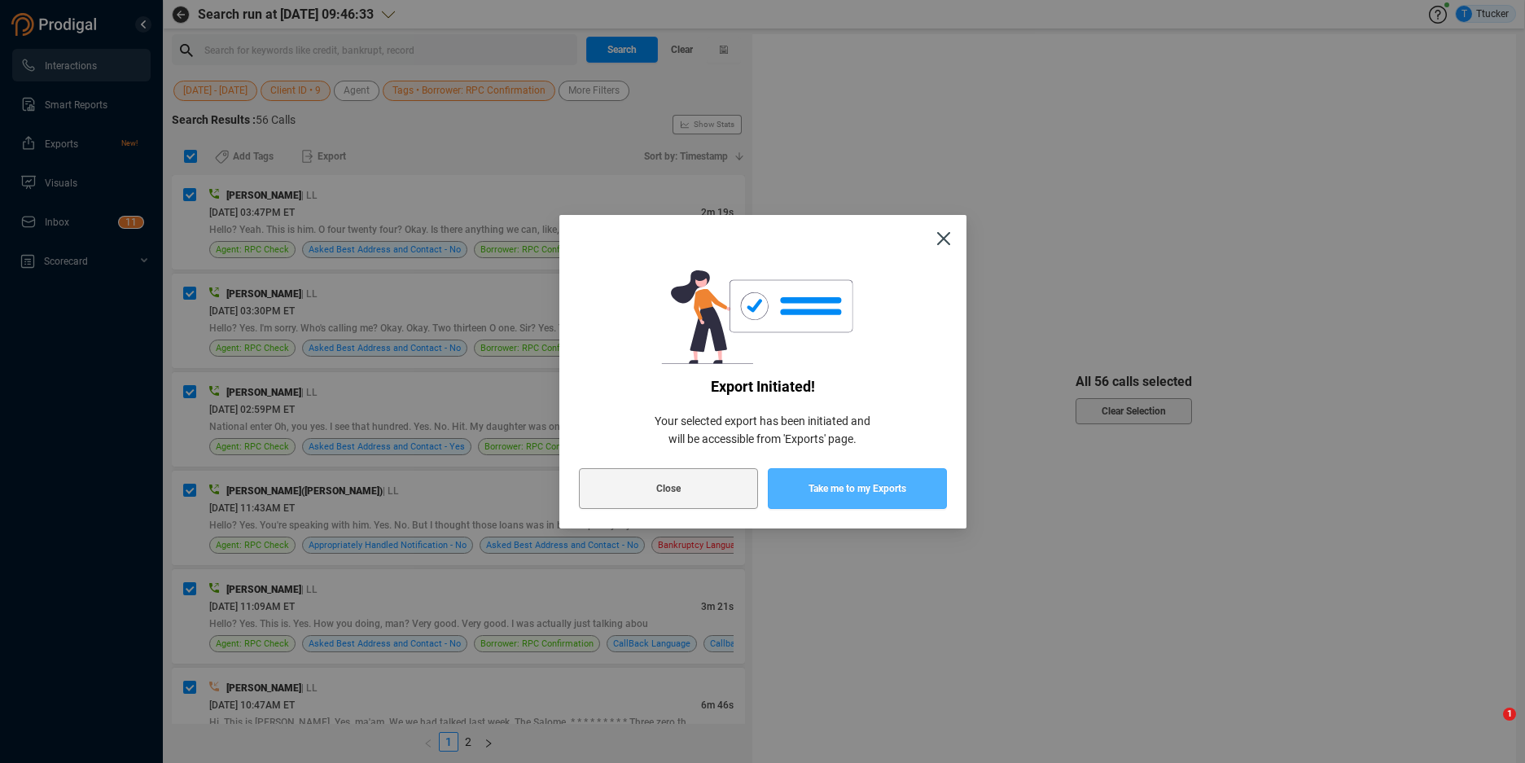
click at [904, 488] on span "Take me to my Exports" at bounding box center [857, 488] width 98 height 41
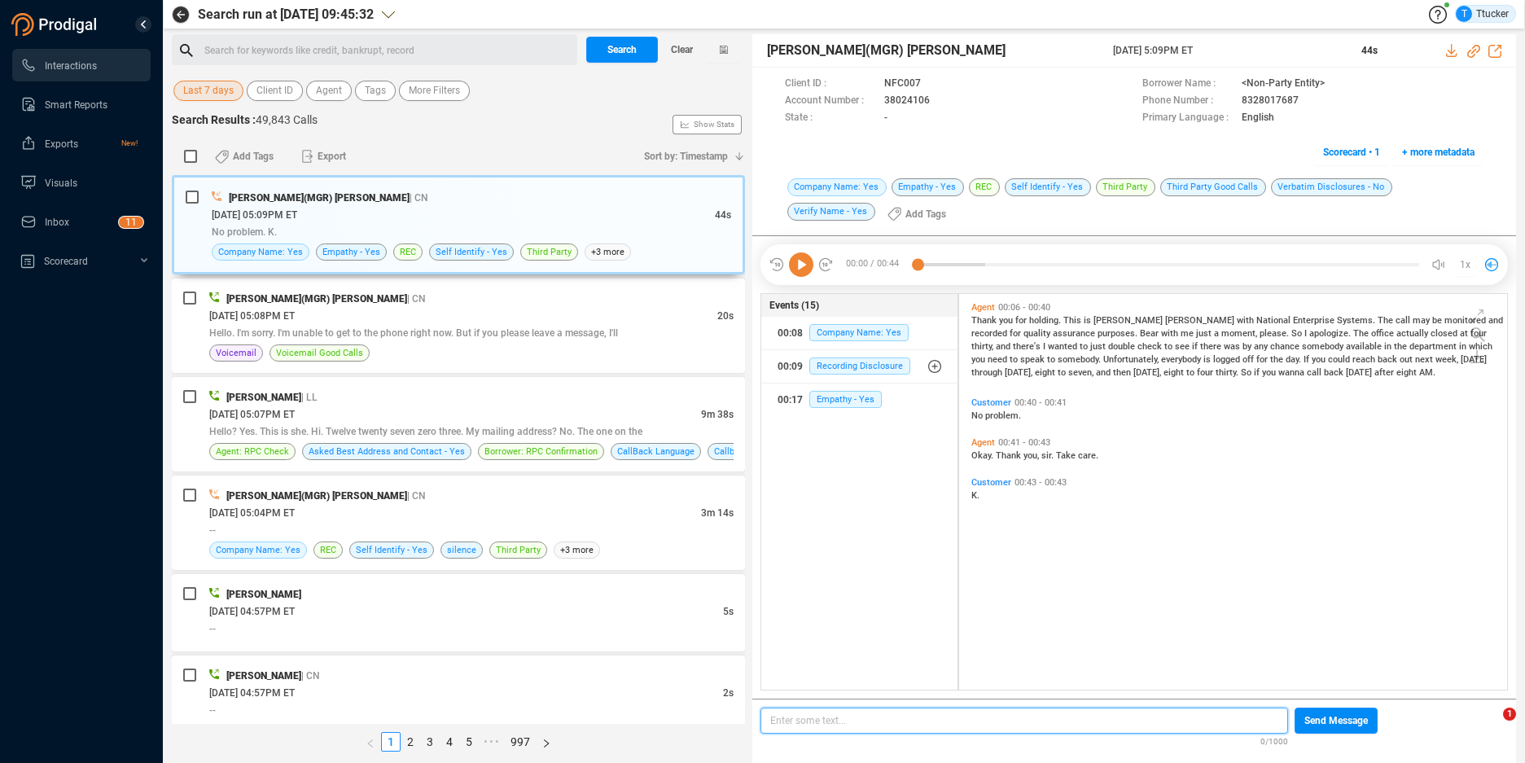
scroll to position [5, 9]
